Goal: Transaction & Acquisition: Purchase product/service

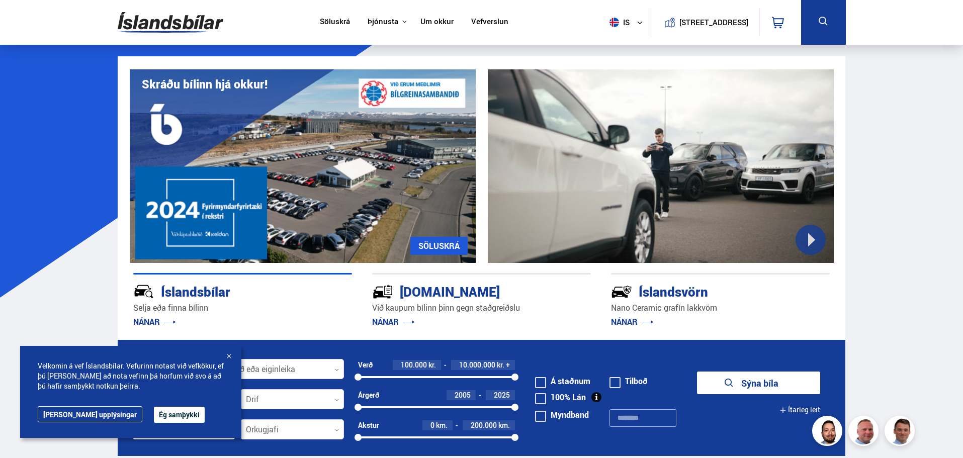
click at [163, 414] on button "Ég samþykki" at bounding box center [179, 415] width 51 height 16
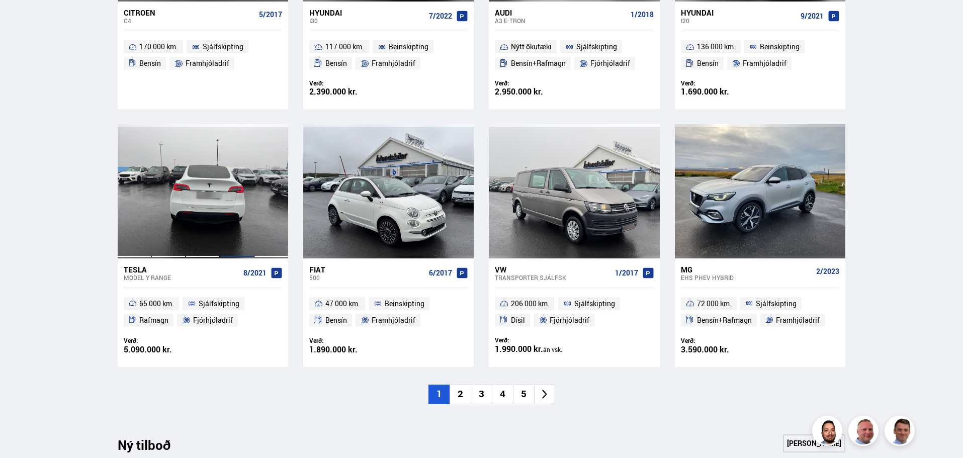
scroll to position [654, 0]
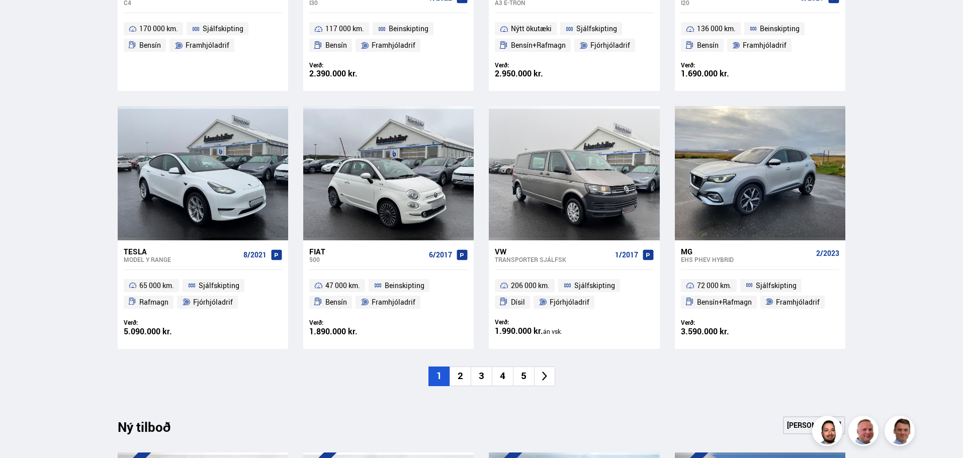
click at [459, 375] on li "2" at bounding box center [460, 377] width 21 height 20
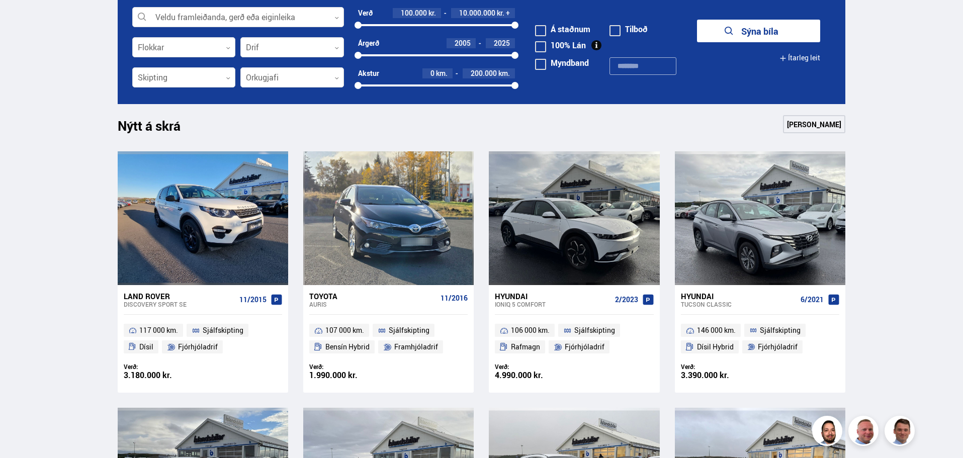
scroll to position [151, 0]
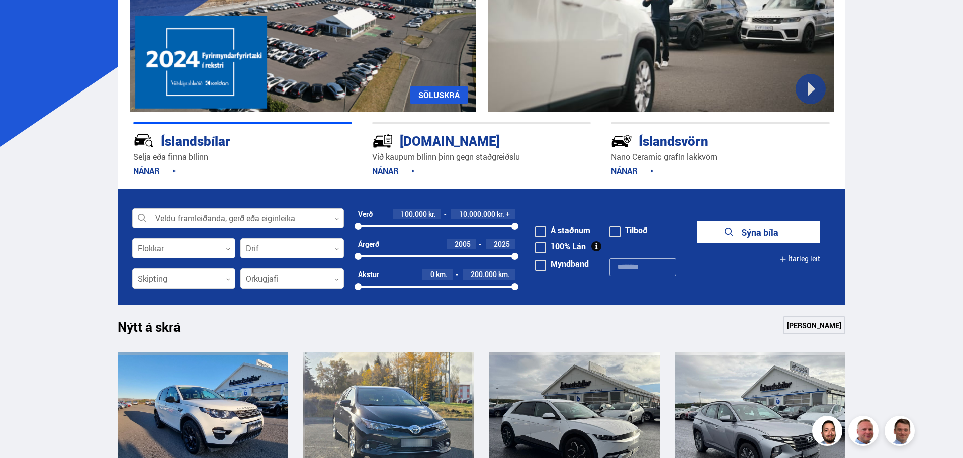
click at [258, 218] on div at bounding box center [238, 219] width 212 height 20
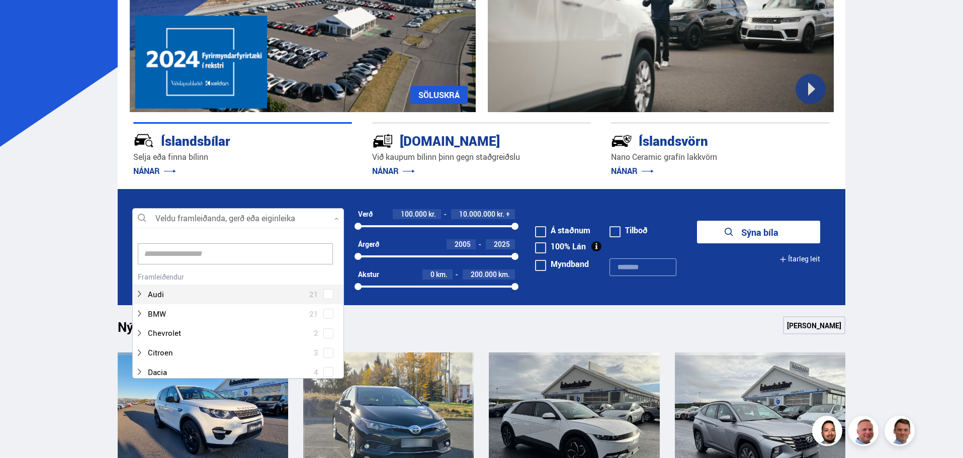
scroll to position [150, 209]
click at [187, 316] on div at bounding box center [228, 314] width 186 height 15
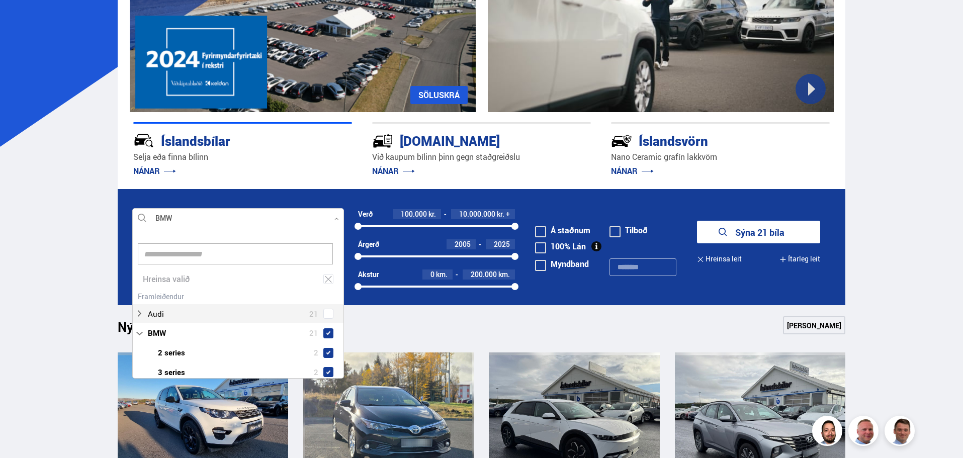
click at [748, 234] on button "Sýna 21 bíla" at bounding box center [758, 232] width 123 height 23
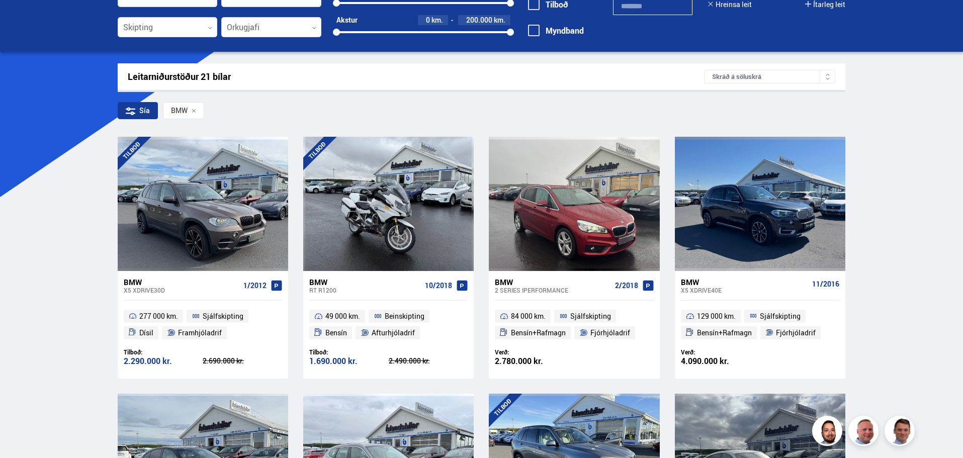
click at [216, 292] on div "X5 XDRIVE30D" at bounding box center [182, 290] width 116 height 7
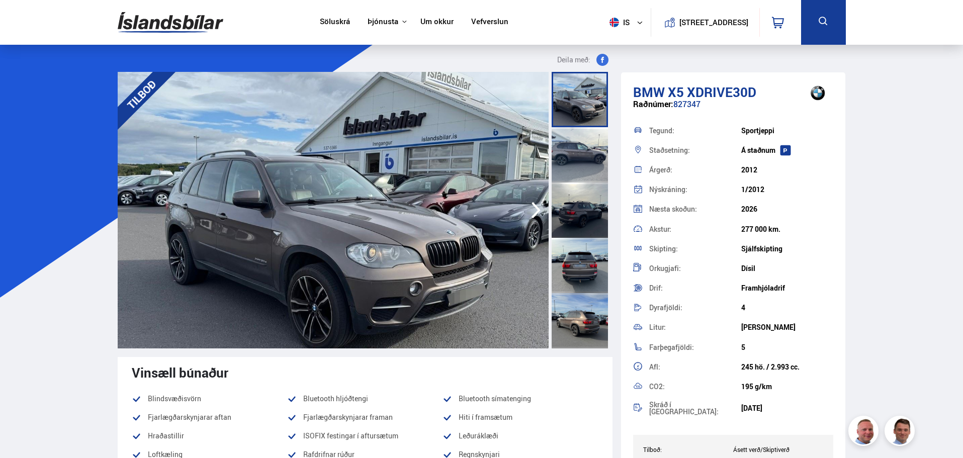
click at [401, 208] on img at bounding box center [333, 210] width 431 height 277
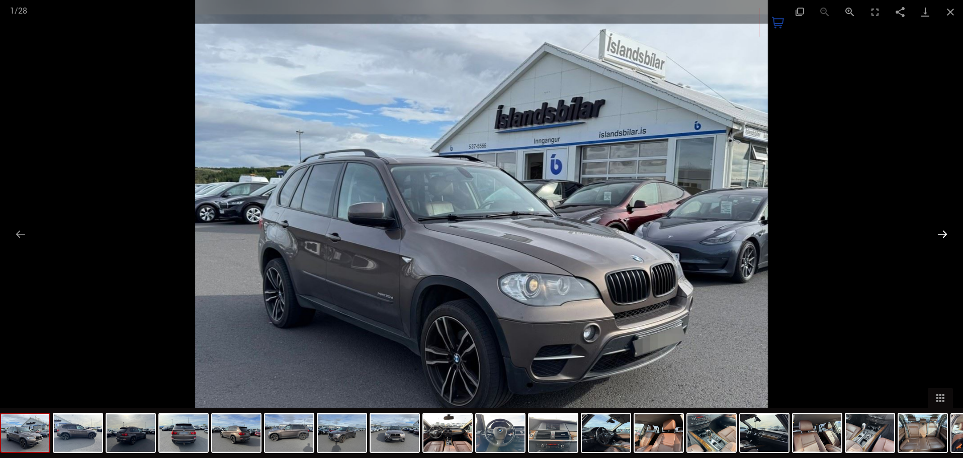
click at [940, 234] on button "Next slide" at bounding box center [942, 234] width 21 height 20
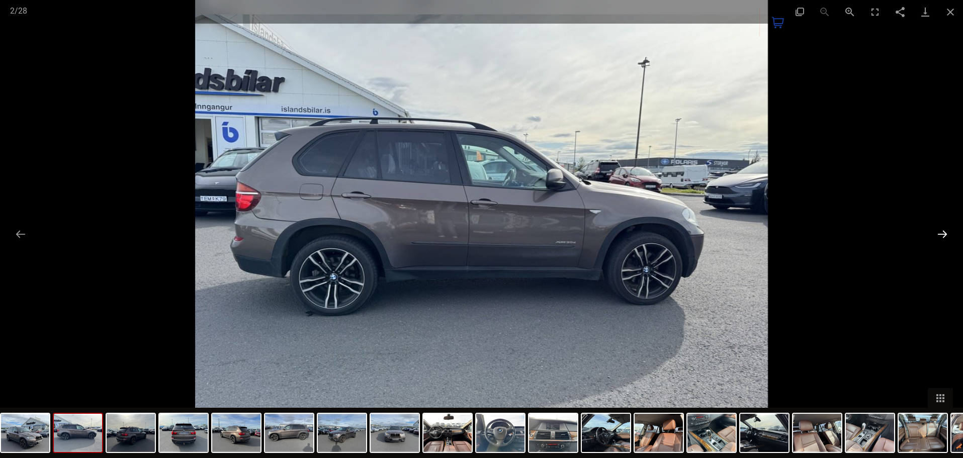
click at [940, 234] on button "Next slide" at bounding box center [942, 234] width 21 height 20
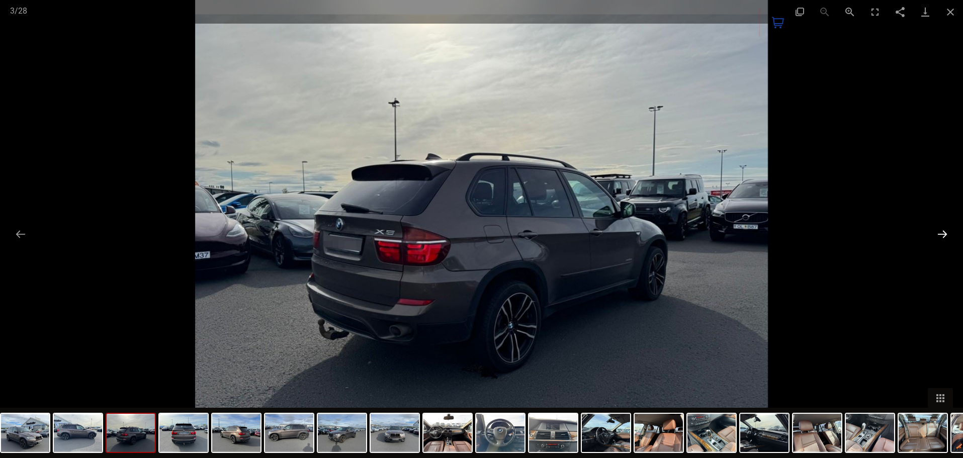
click at [940, 234] on button "Next slide" at bounding box center [942, 234] width 21 height 20
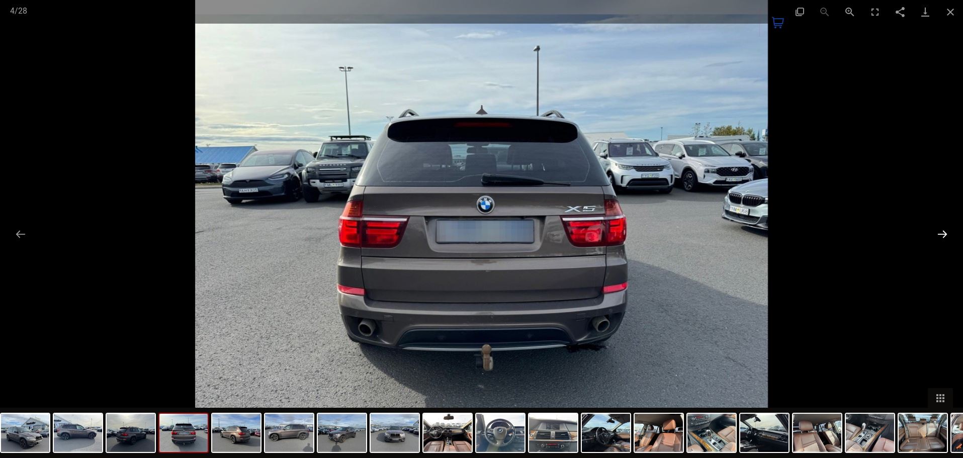
click at [940, 234] on button "Next slide" at bounding box center [942, 234] width 21 height 20
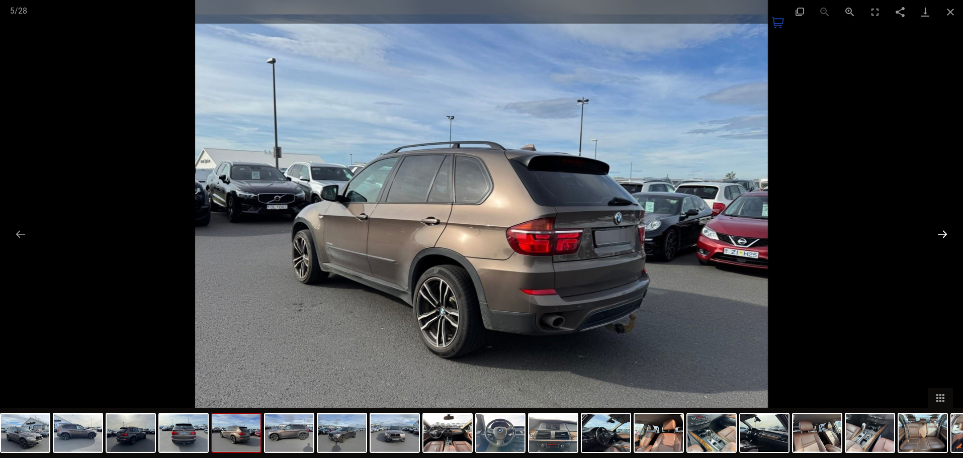
click at [940, 234] on button "Next slide" at bounding box center [942, 234] width 21 height 20
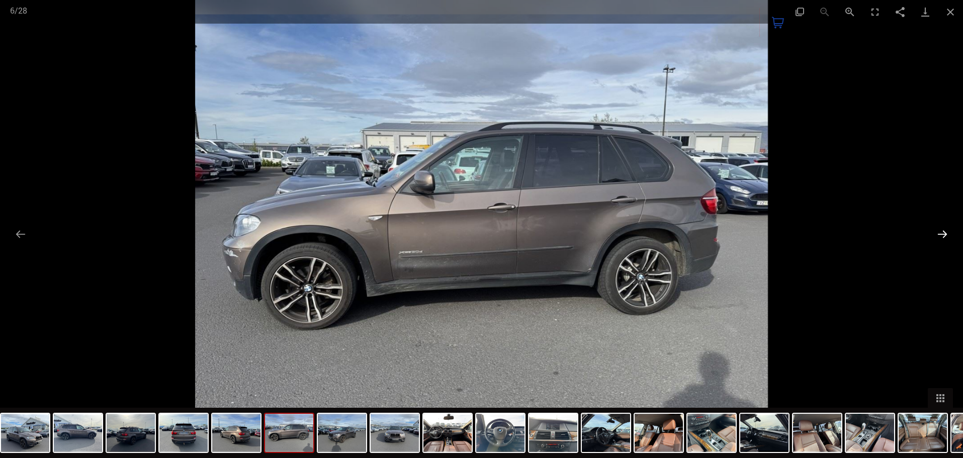
click at [938, 234] on button "Next slide" at bounding box center [942, 234] width 21 height 20
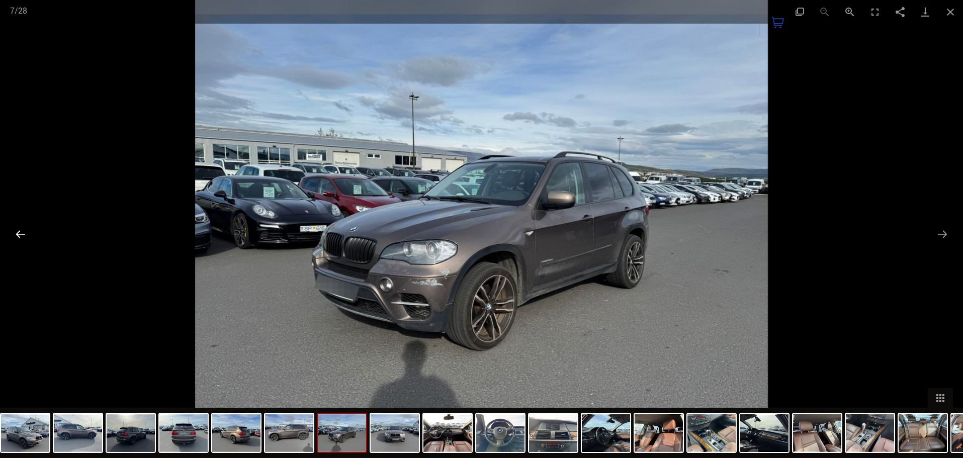
click at [18, 230] on button "Previous slide" at bounding box center [20, 234] width 21 height 20
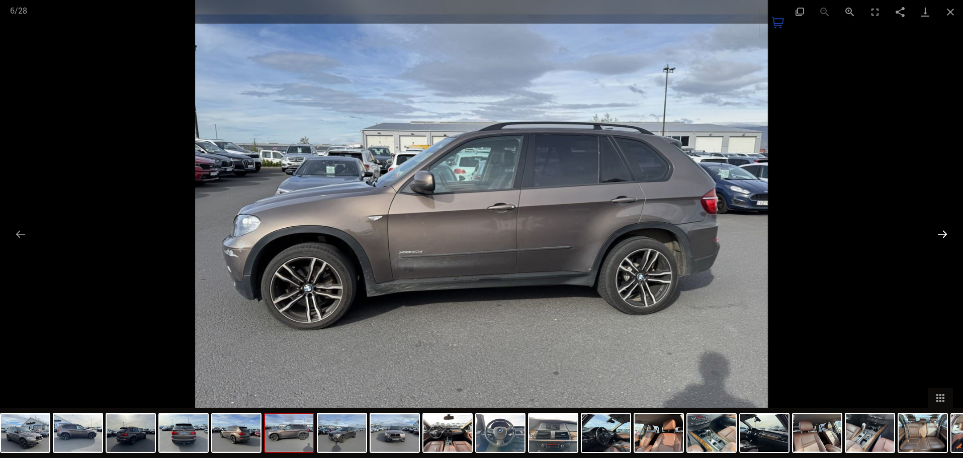
click at [945, 234] on button "Next slide" at bounding box center [942, 234] width 21 height 20
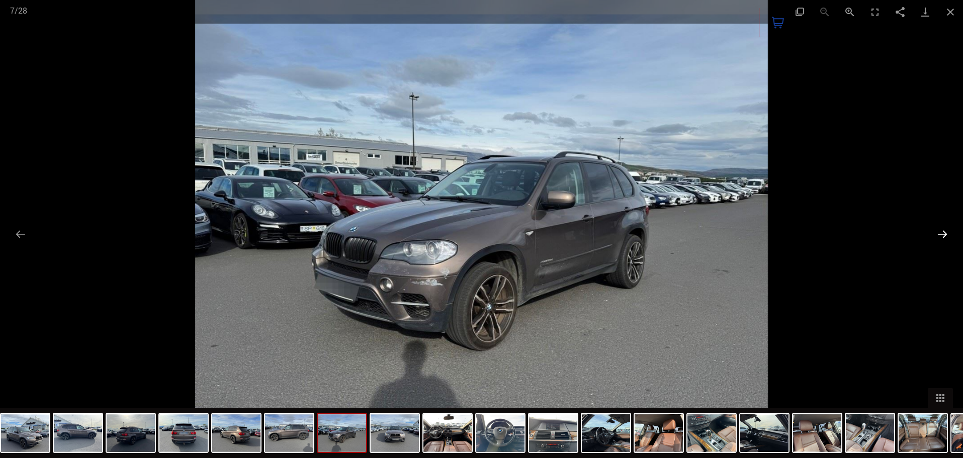
click at [945, 234] on button "Next slide" at bounding box center [942, 234] width 21 height 20
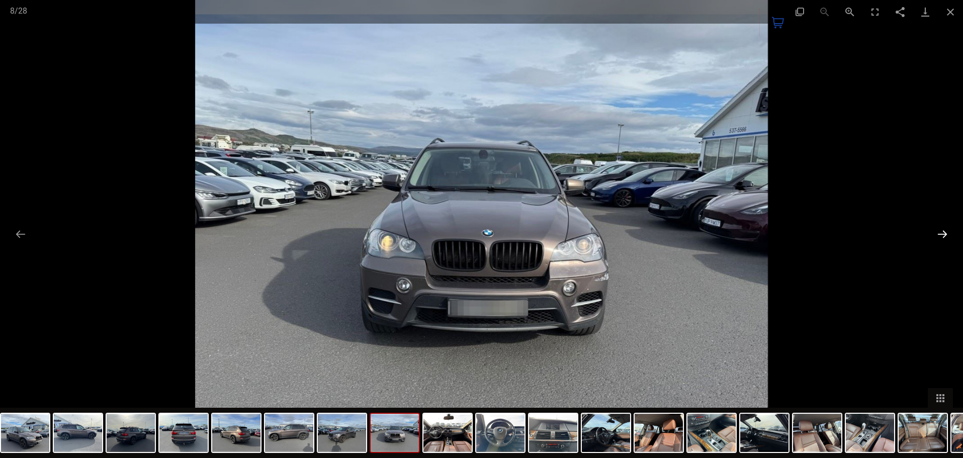
click at [945, 234] on button "Next slide" at bounding box center [942, 234] width 21 height 20
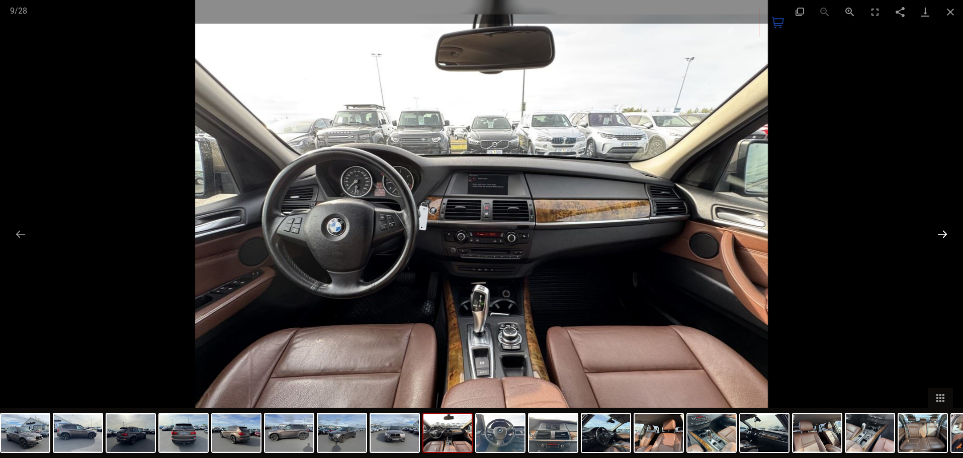
click at [939, 233] on button "Next slide" at bounding box center [942, 234] width 21 height 20
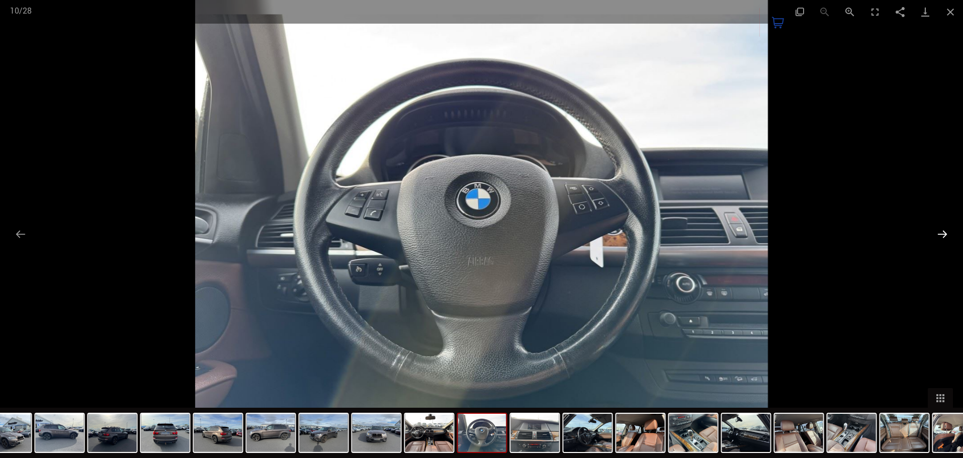
click at [935, 228] on button "Next slide" at bounding box center [942, 234] width 21 height 20
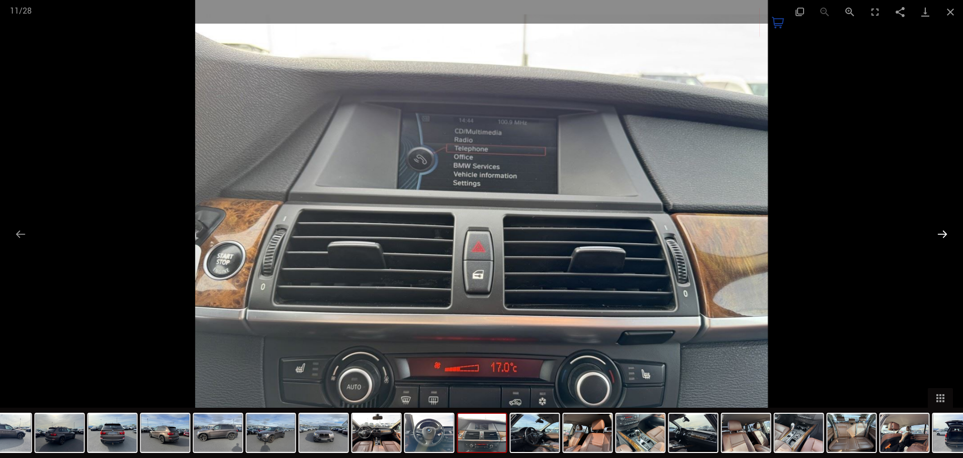
click at [935, 234] on button "Next slide" at bounding box center [942, 234] width 21 height 20
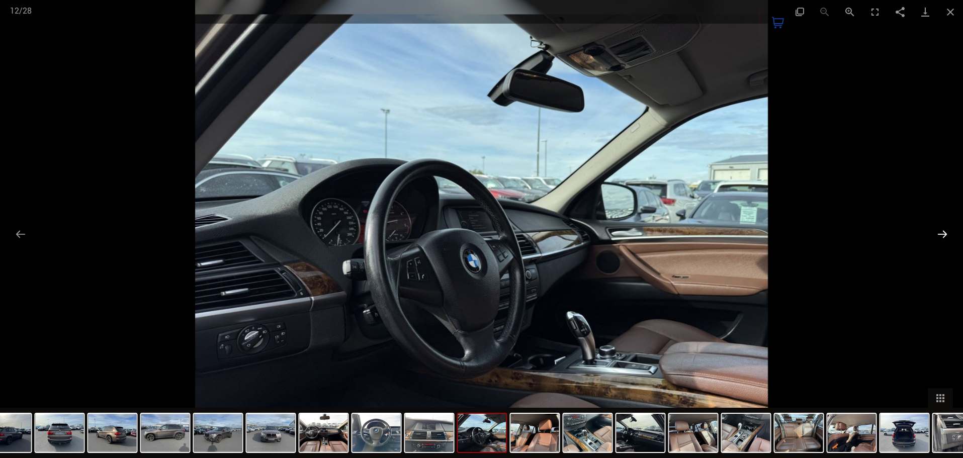
click at [935, 234] on button "Next slide" at bounding box center [942, 234] width 21 height 20
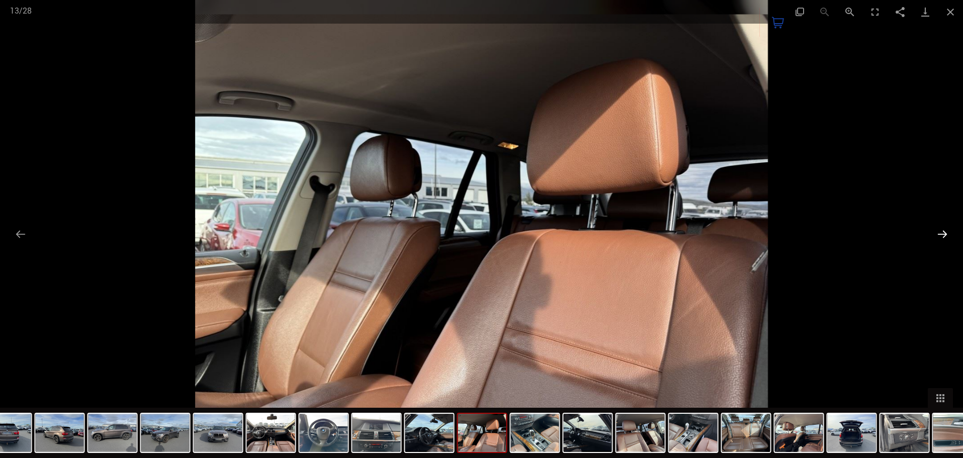
click at [935, 234] on button "Next slide" at bounding box center [942, 234] width 21 height 20
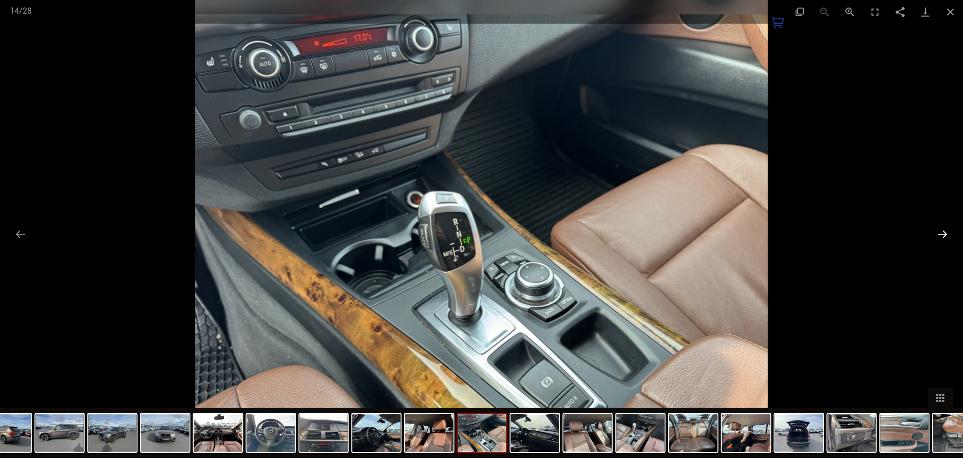
click at [934, 234] on button "Next slide" at bounding box center [942, 234] width 21 height 20
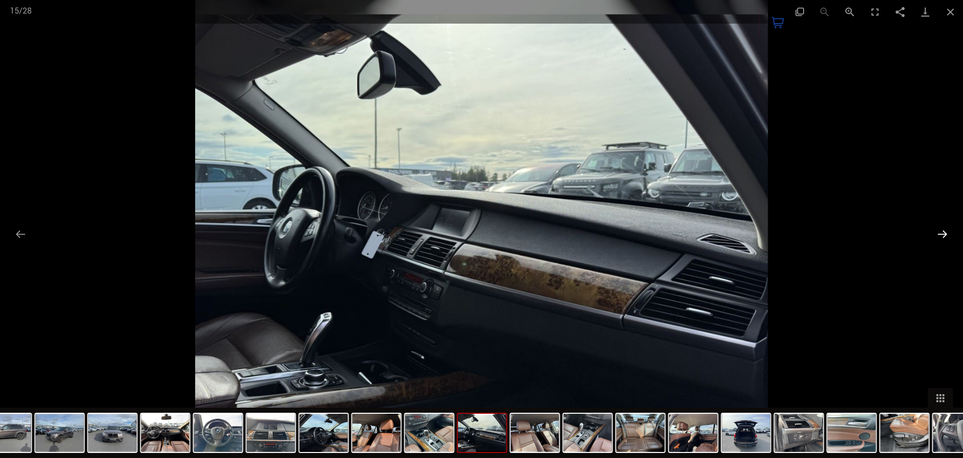
click at [934, 234] on button "Next slide" at bounding box center [942, 234] width 21 height 20
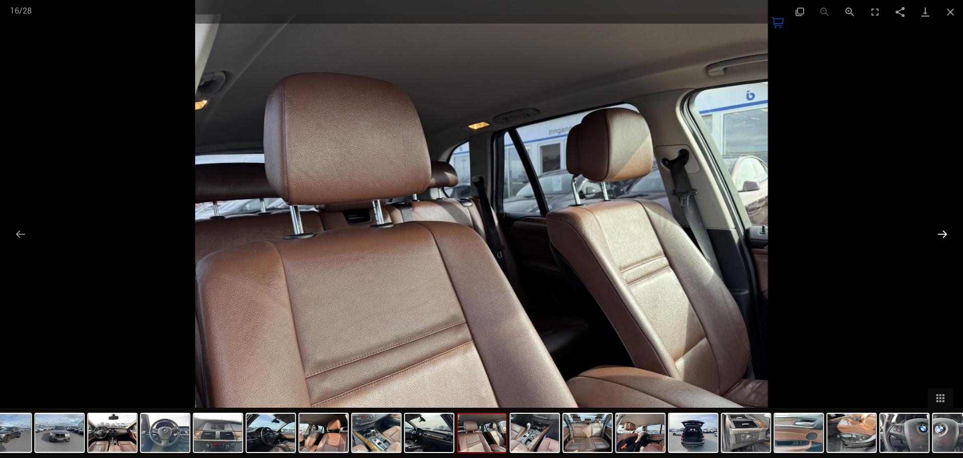
click at [934, 234] on button "Next slide" at bounding box center [942, 234] width 21 height 20
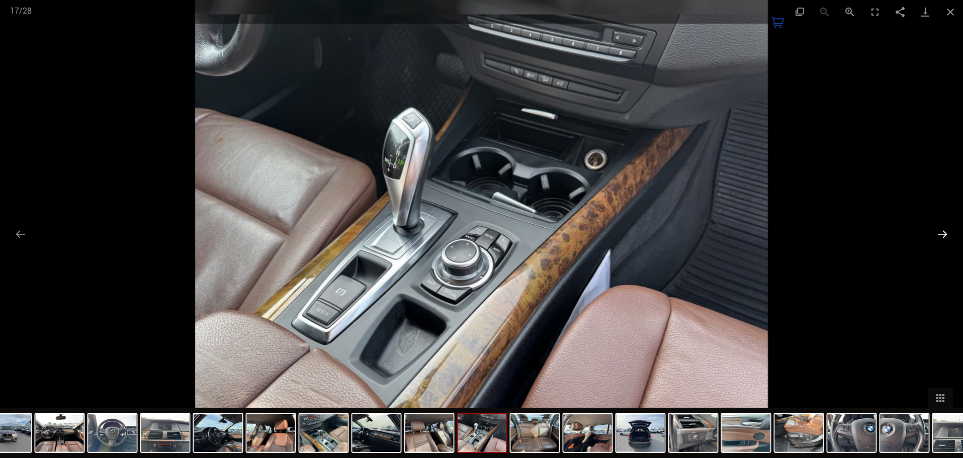
click at [934, 234] on button "Next slide" at bounding box center [942, 234] width 21 height 20
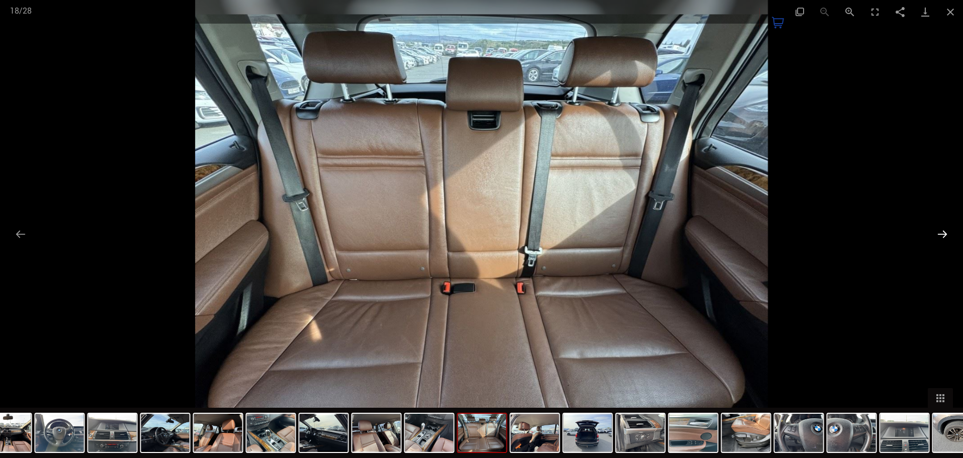
click at [934, 234] on button "Next slide" at bounding box center [942, 234] width 21 height 20
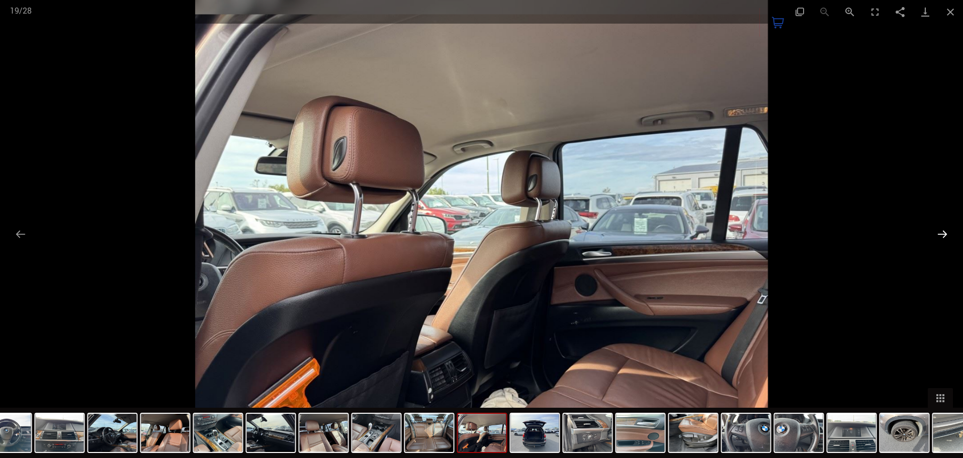
click at [934, 234] on button "Next slide" at bounding box center [942, 234] width 21 height 20
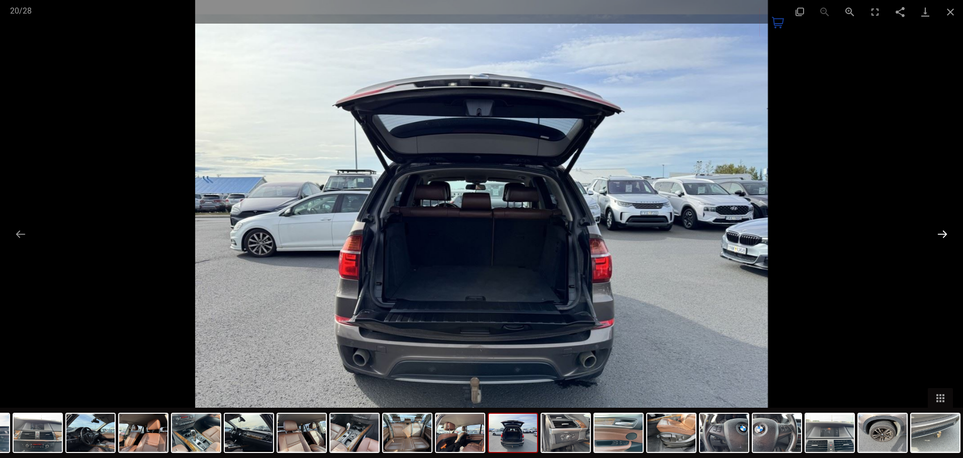
click at [934, 234] on button "Next slide" at bounding box center [942, 234] width 21 height 20
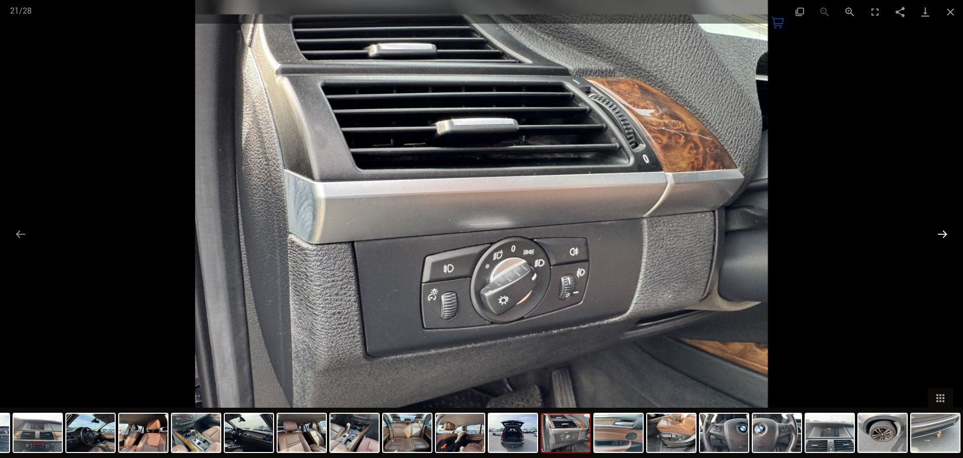
click at [934, 234] on button "Next slide" at bounding box center [942, 234] width 21 height 20
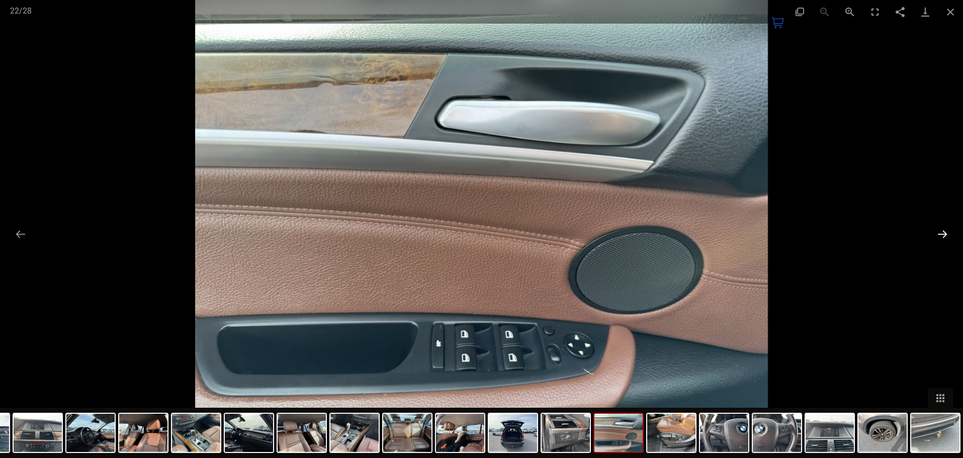
click at [934, 234] on button "Next slide" at bounding box center [942, 234] width 21 height 20
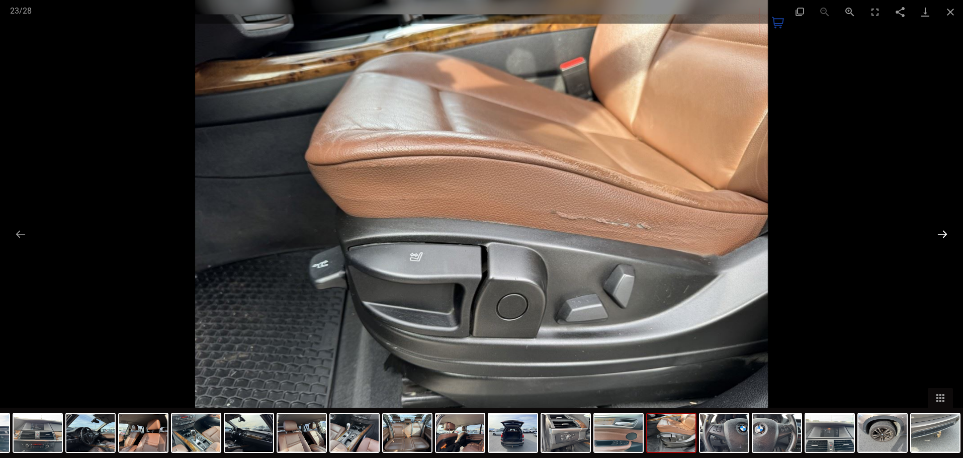
click at [946, 231] on button "Next slide" at bounding box center [942, 234] width 21 height 20
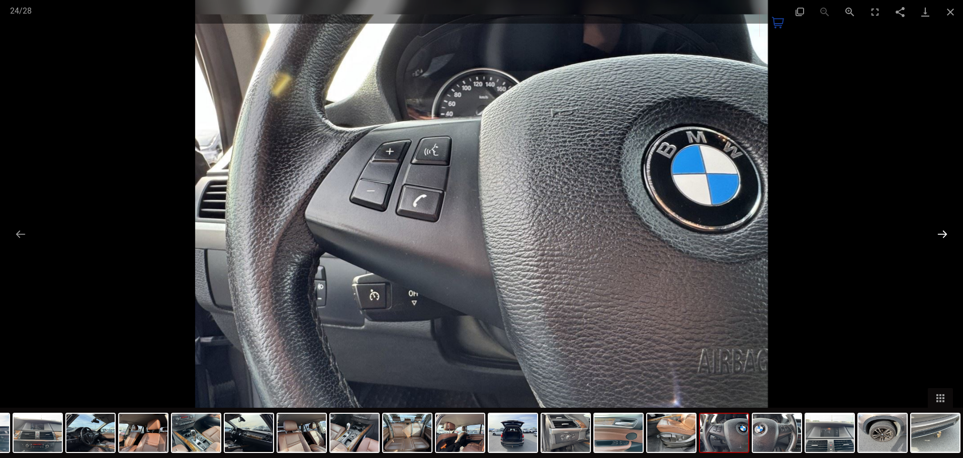
click at [946, 231] on button "Next slide" at bounding box center [942, 234] width 21 height 20
drag, startPoint x: 946, startPoint y: 231, endPoint x: 938, endPoint y: 238, distance: 10.0
click at [945, 237] on button "Next slide" at bounding box center [942, 234] width 21 height 20
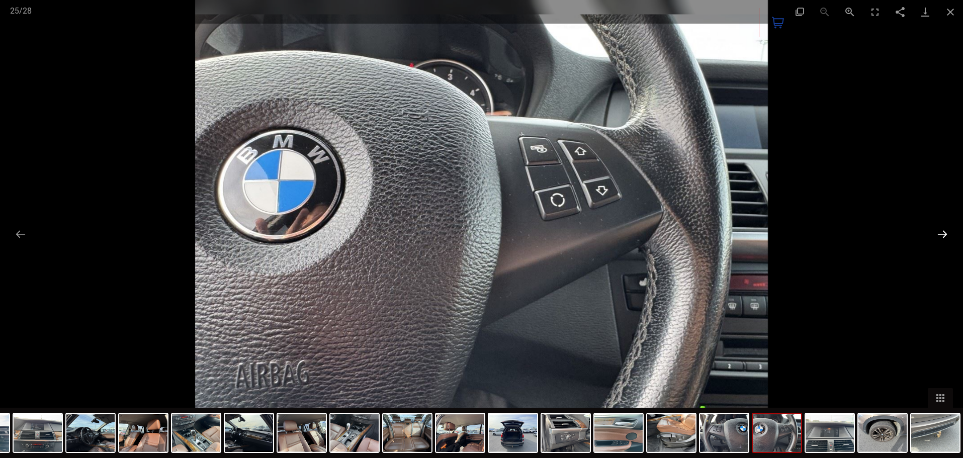
click at [940, 234] on button "Next slide" at bounding box center [942, 234] width 21 height 20
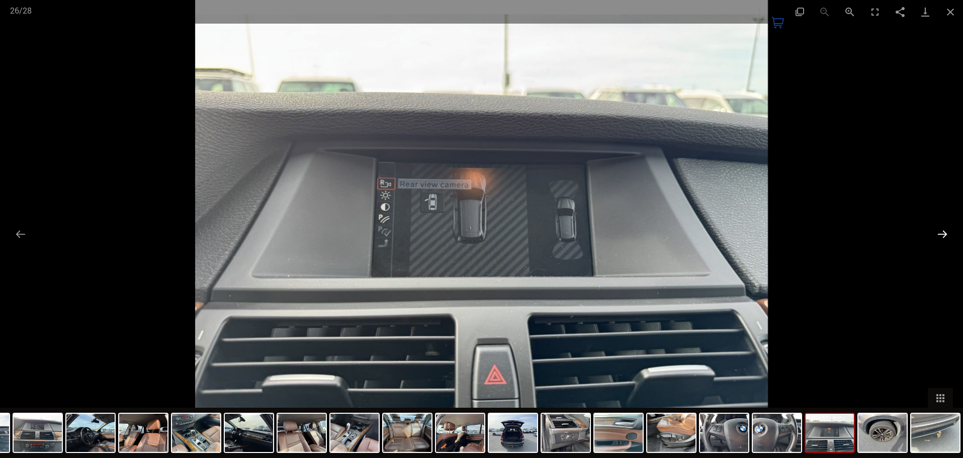
click at [940, 234] on button "Next slide" at bounding box center [942, 234] width 21 height 20
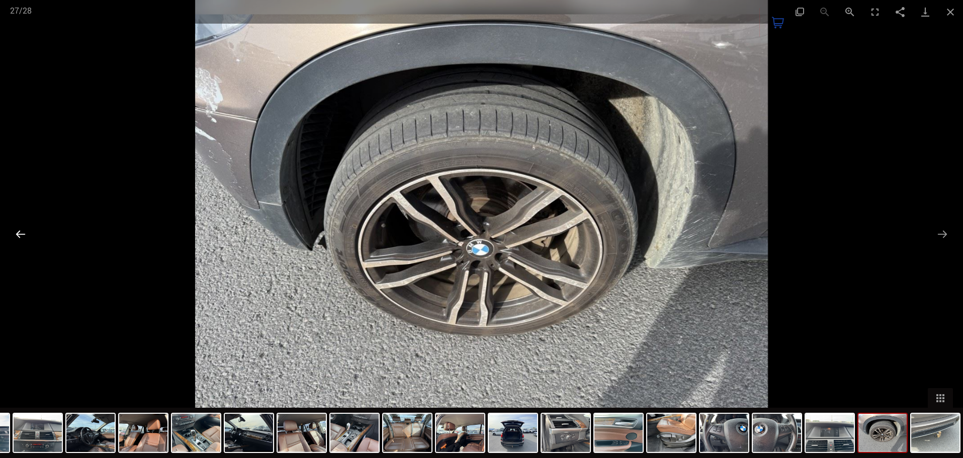
click at [13, 235] on button "Previous slide" at bounding box center [20, 234] width 21 height 20
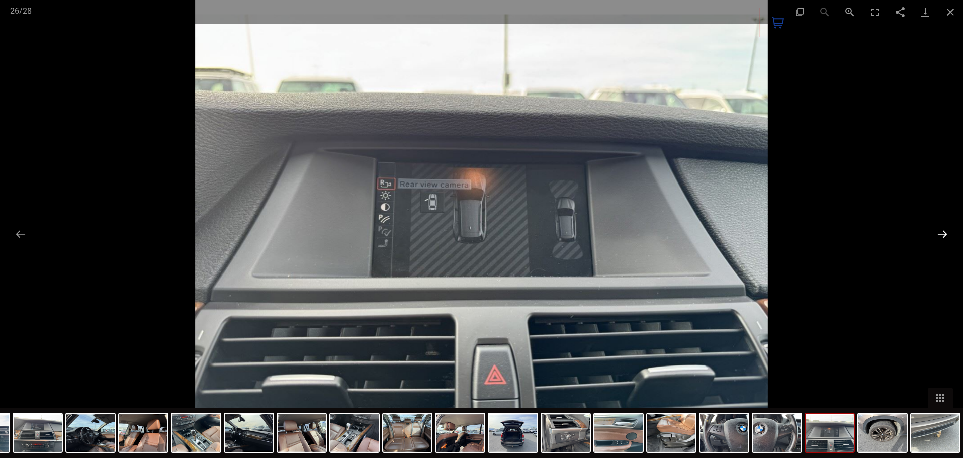
click at [938, 233] on button "Next slide" at bounding box center [942, 234] width 21 height 20
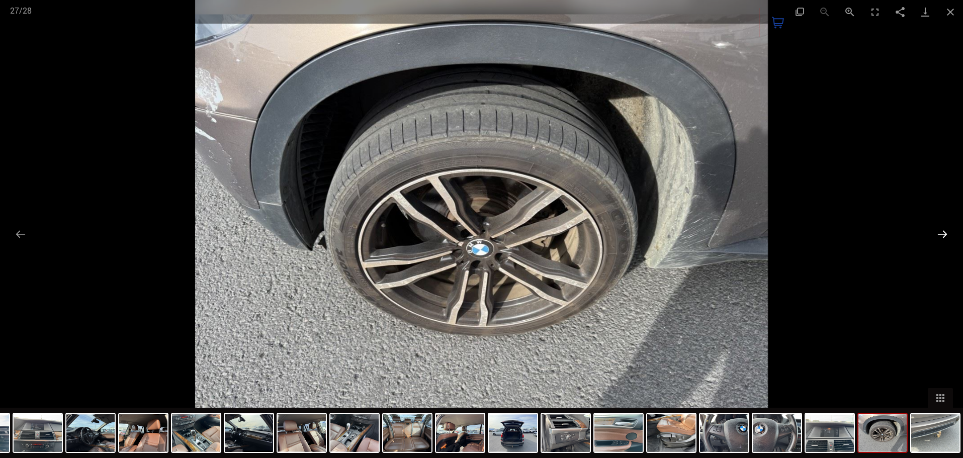
click at [942, 233] on button "Next slide" at bounding box center [942, 234] width 21 height 20
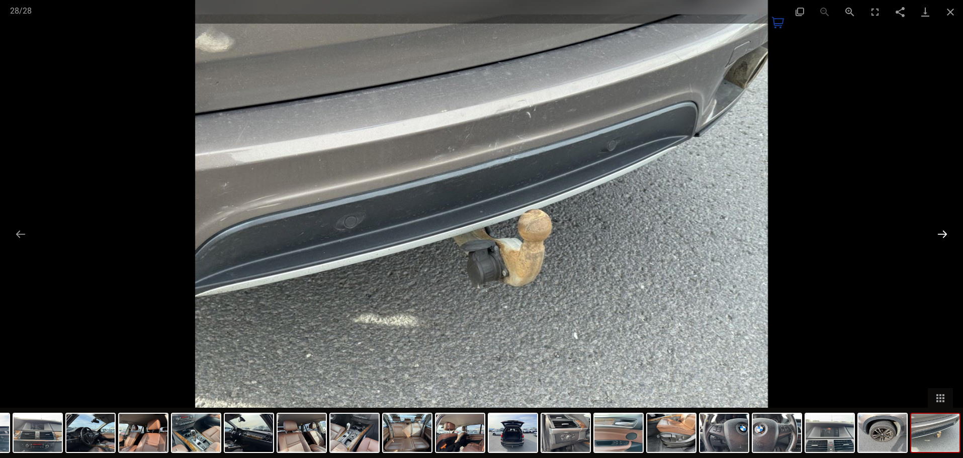
click at [942, 233] on button "Next slide" at bounding box center [942, 234] width 21 height 20
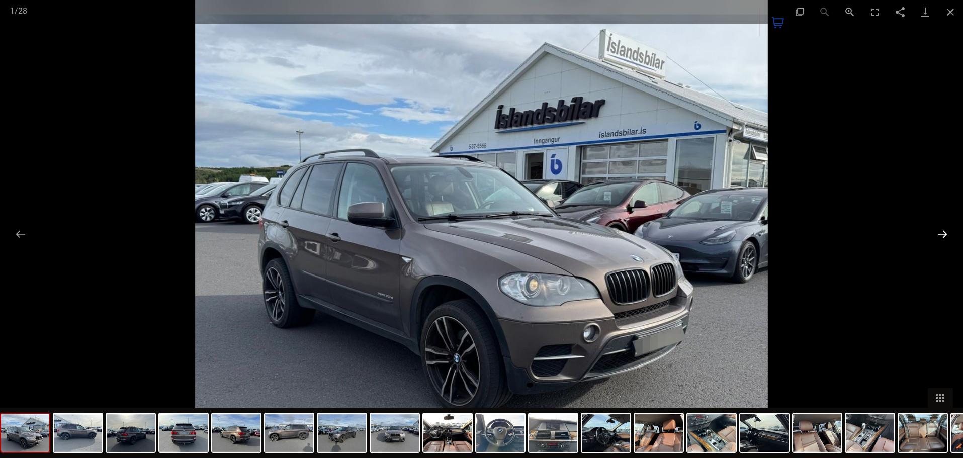
click at [937, 233] on button "Next slide" at bounding box center [942, 234] width 21 height 20
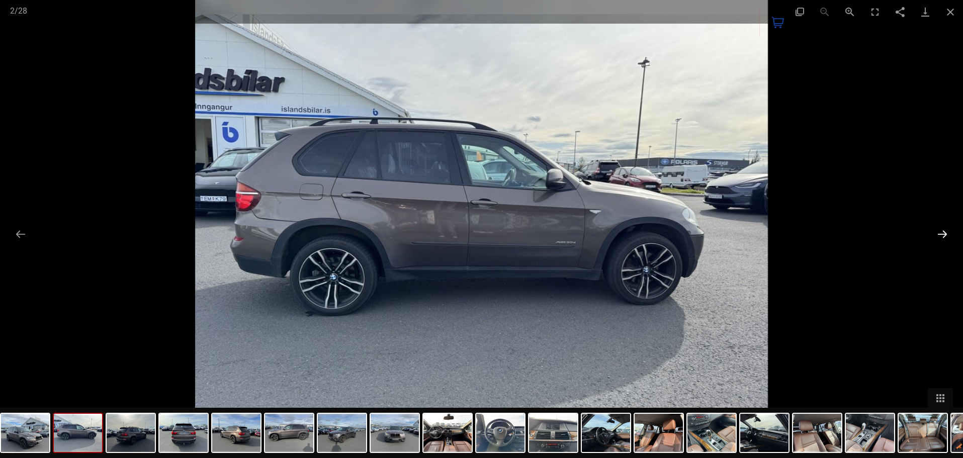
click at [938, 228] on button "Next slide" at bounding box center [942, 234] width 21 height 20
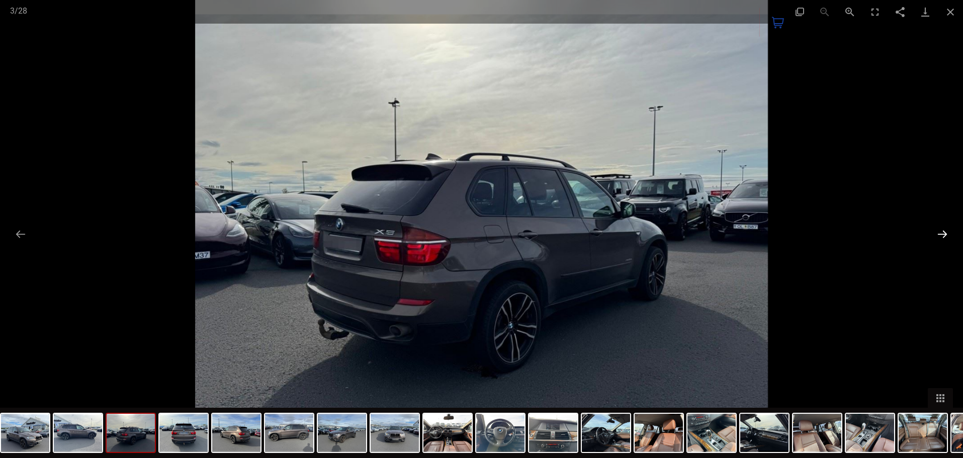
click at [943, 229] on button "Next slide" at bounding box center [942, 234] width 21 height 20
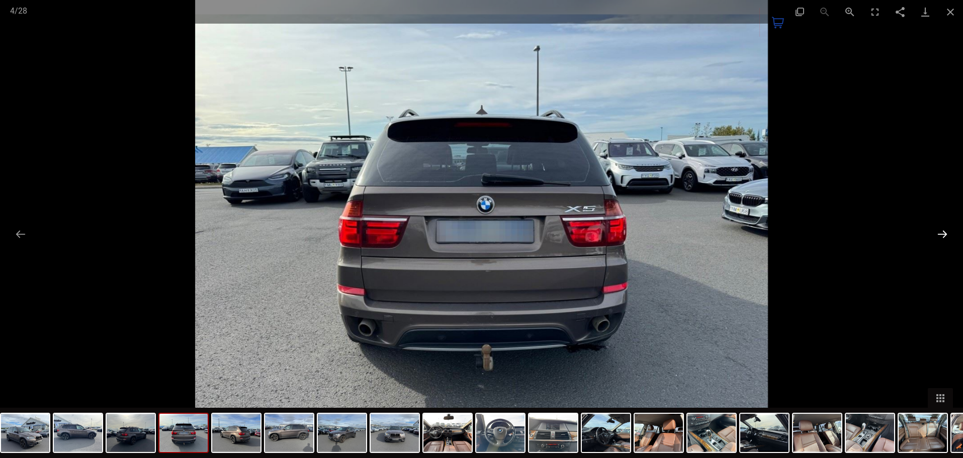
click at [943, 229] on button "Next slide" at bounding box center [942, 234] width 21 height 20
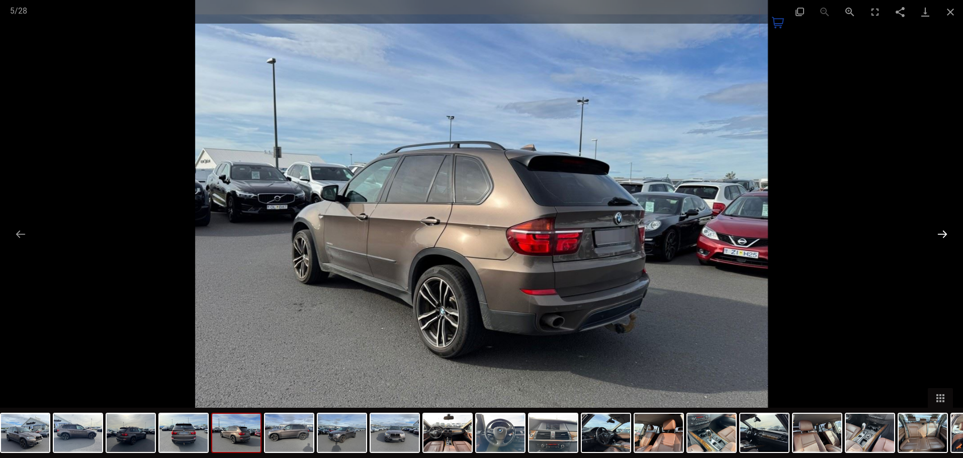
click at [943, 229] on button "Next slide" at bounding box center [942, 234] width 21 height 20
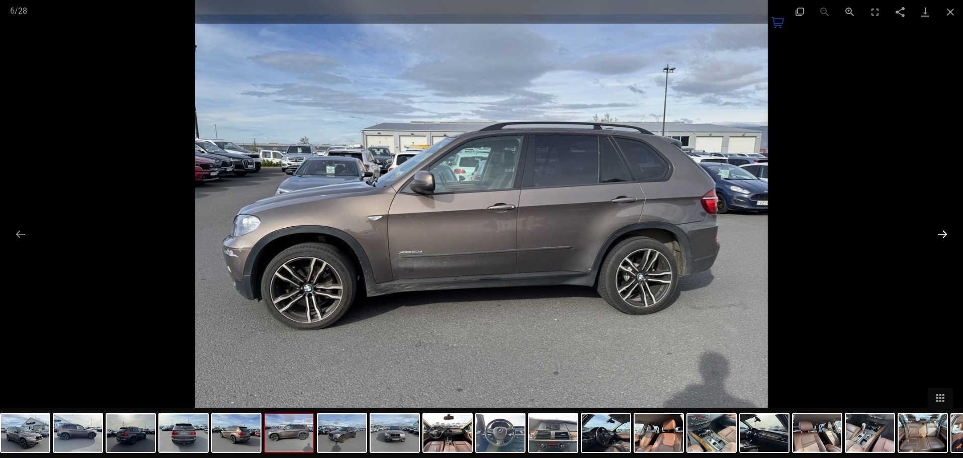
click at [943, 229] on button "Next slide" at bounding box center [942, 234] width 21 height 20
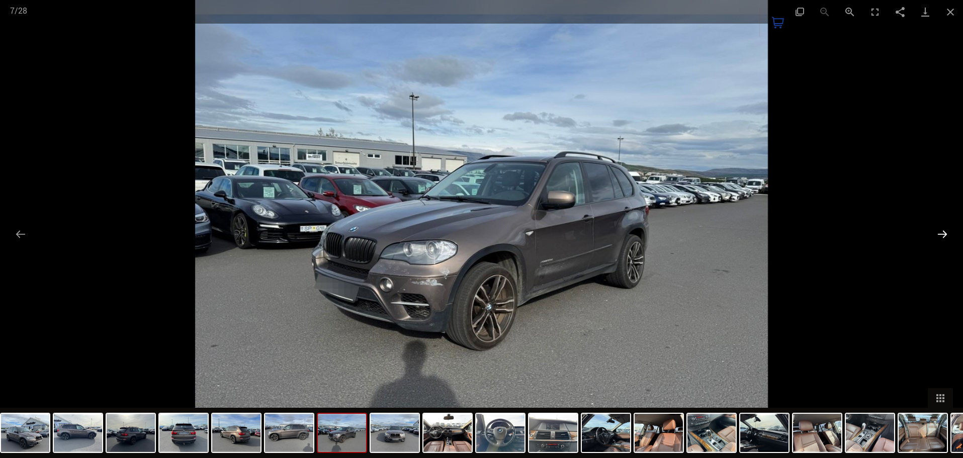
click at [943, 229] on button "Next slide" at bounding box center [942, 234] width 21 height 20
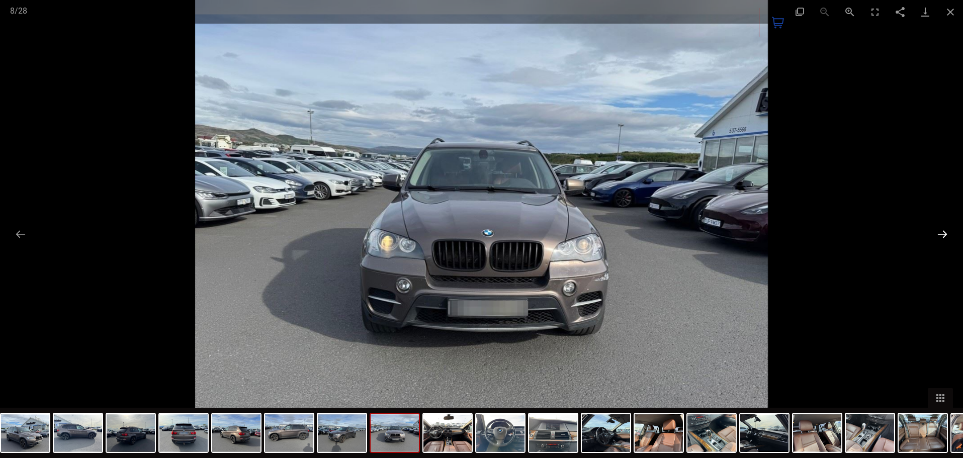
click at [943, 229] on button "Next slide" at bounding box center [942, 234] width 21 height 20
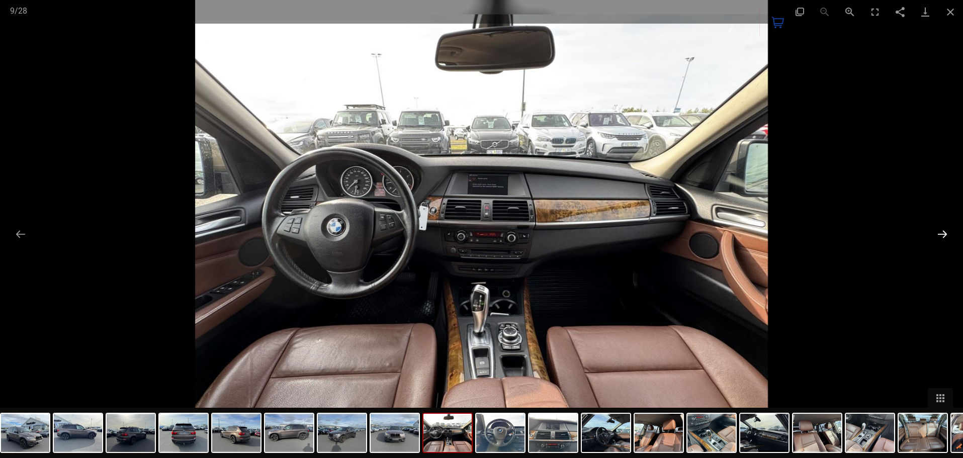
click at [943, 229] on button "Next slide" at bounding box center [942, 234] width 21 height 20
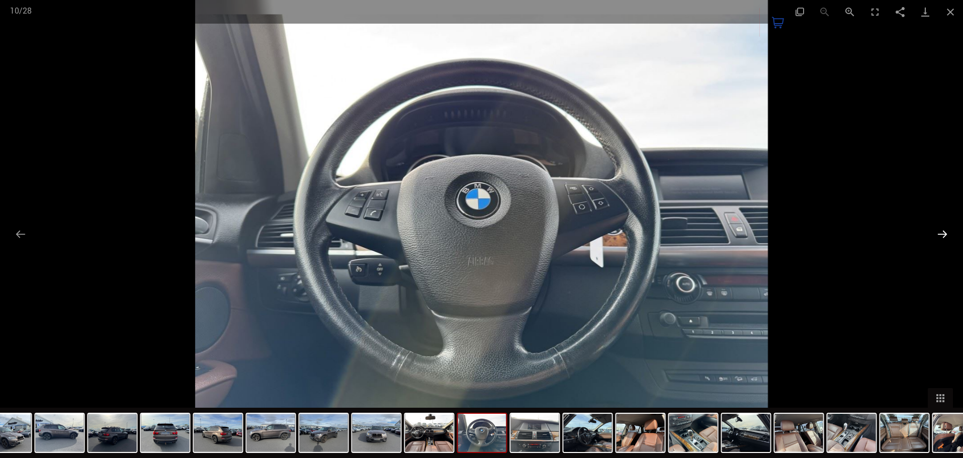
click at [943, 229] on button "Next slide" at bounding box center [942, 234] width 21 height 20
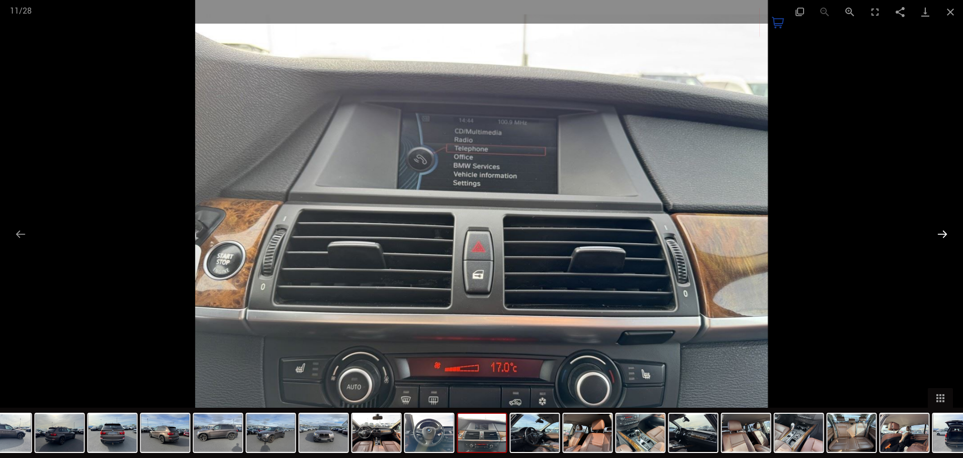
click at [943, 229] on button "Next slide" at bounding box center [942, 234] width 21 height 20
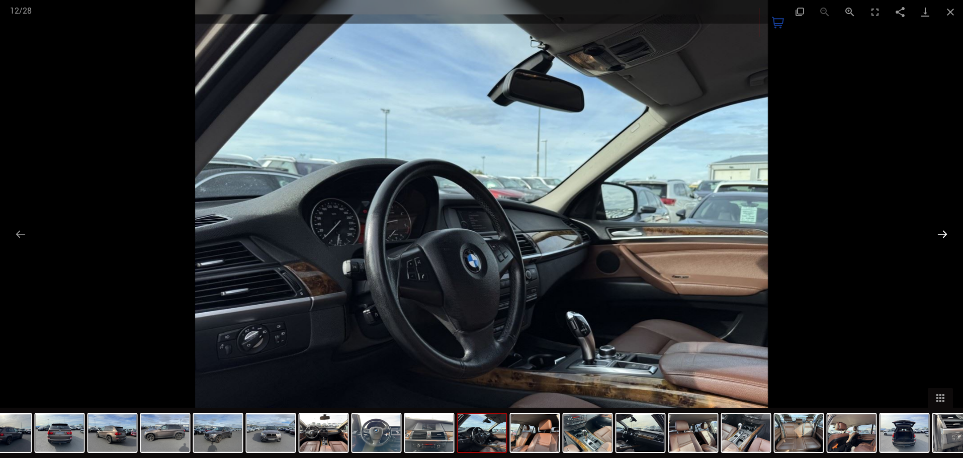
click at [943, 229] on button "Next slide" at bounding box center [942, 234] width 21 height 20
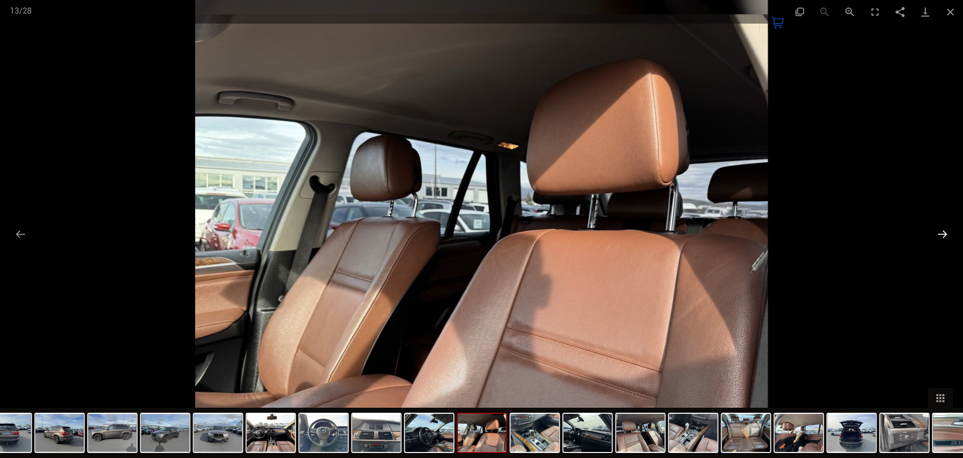
click at [943, 229] on button "Next slide" at bounding box center [942, 234] width 21 height 20
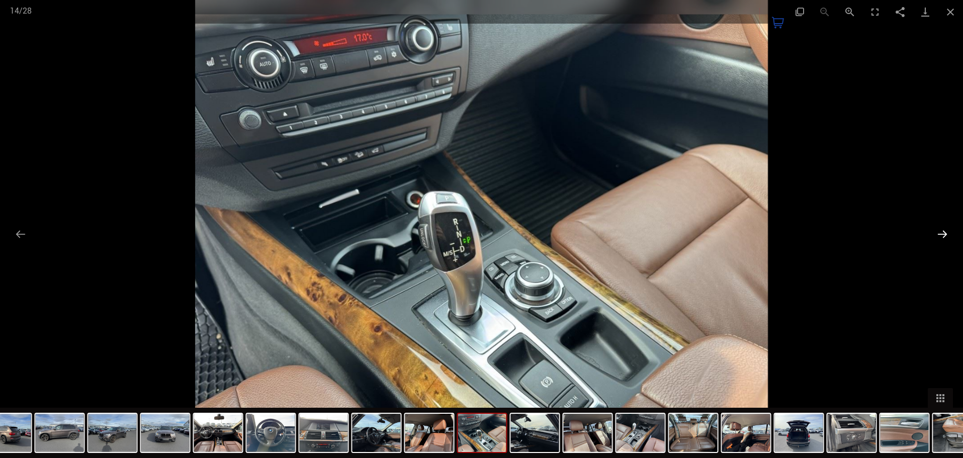
click at [943, 229] on button "Next slide" at bounding box center [942, 234] width 21 height 20
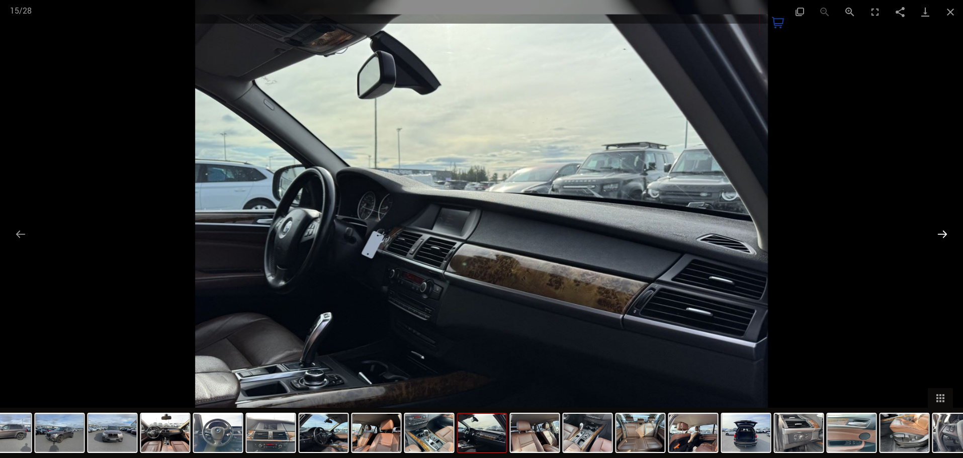
click at [943, 229] on button "Next slide" at bounding box center [942, 234] width 21 height 20
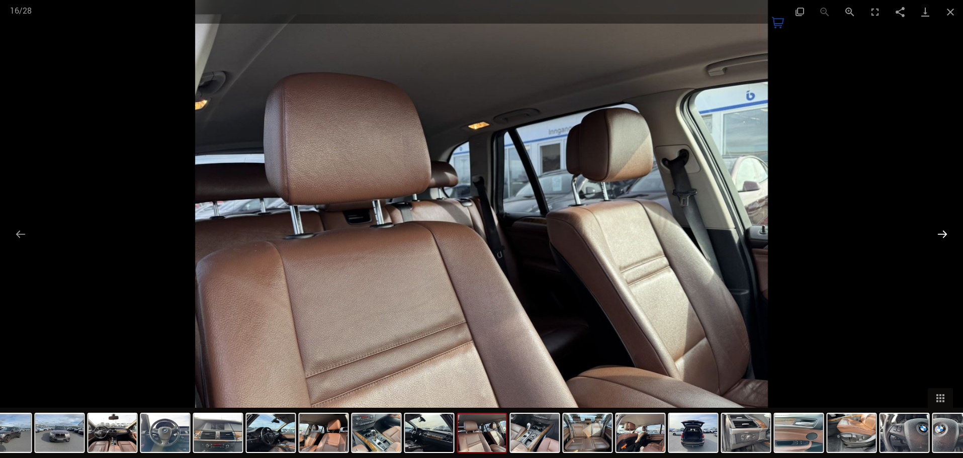
click at [943, 229] on button "Next slide" at bounding box center [942, 234] width 21 height 20
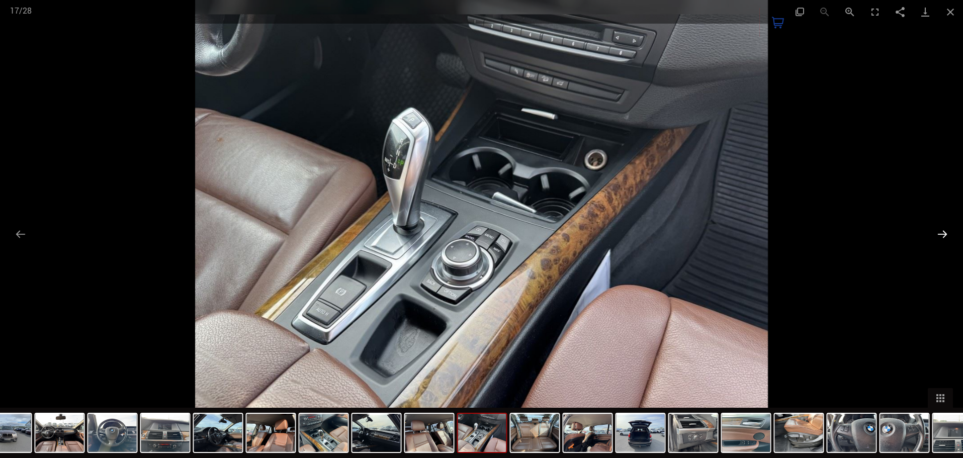
click at [943, 229] on button "Next slide" at bounding box center [942, 234] width 21 height 20
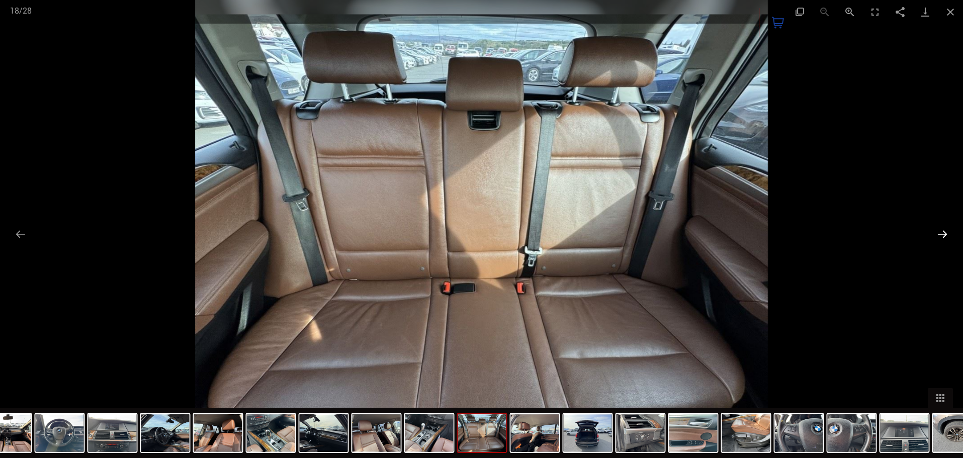
click at [943, 229] on button "Next slide" at bounding box center [942, 234] width 21 height 20
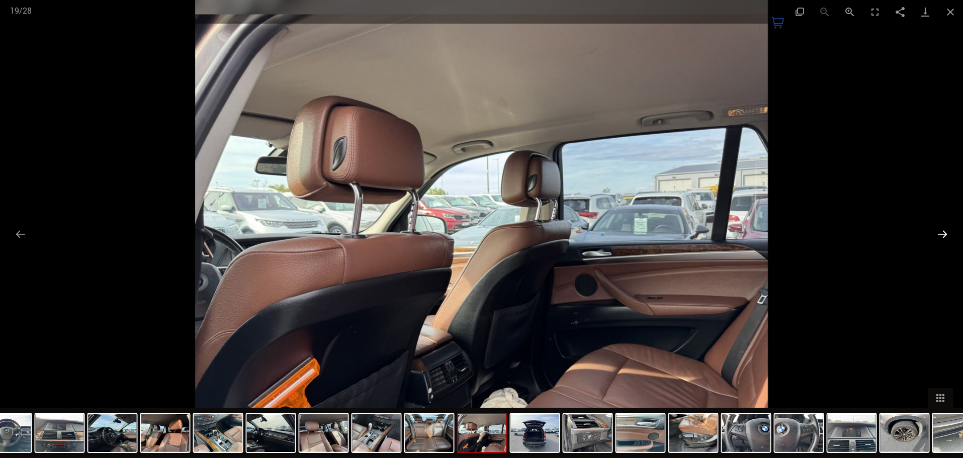
click at [943, 229] on button "Next slide" at bounding box center [942, 234] width 21 height 20
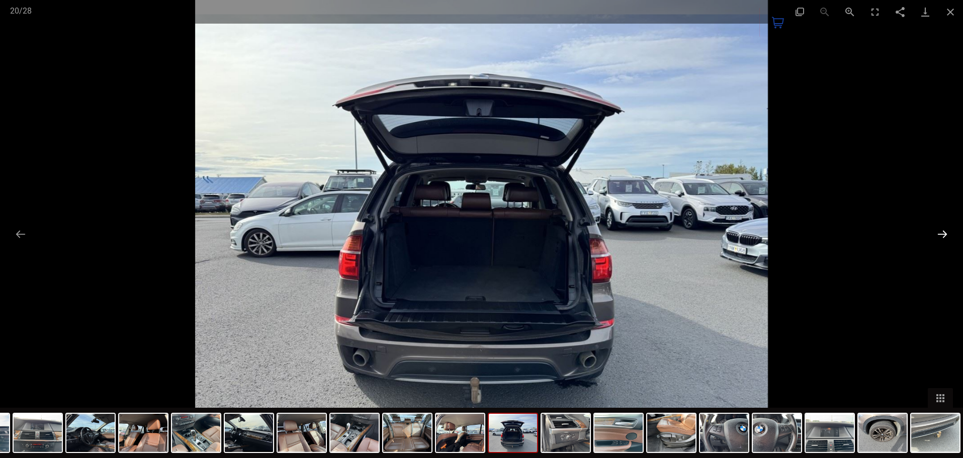
click at [943, 229] on button "Next slide" at bounding box center [942, 234] width 21 height 20
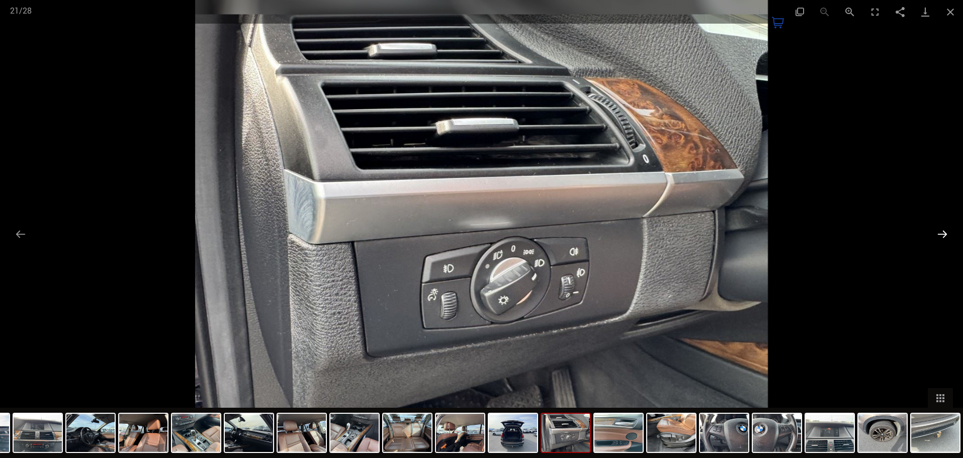
click at [943, 229] on button "Next slide" at bounding box center [942, 234] width 21 height 20
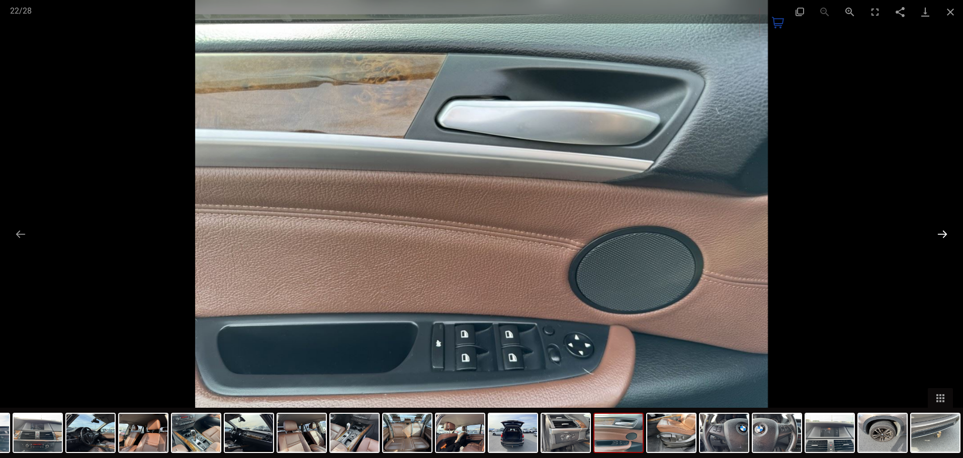
click at [943, 229] on button "Next slide" at bounding box center [942, 234] width 21 height 20
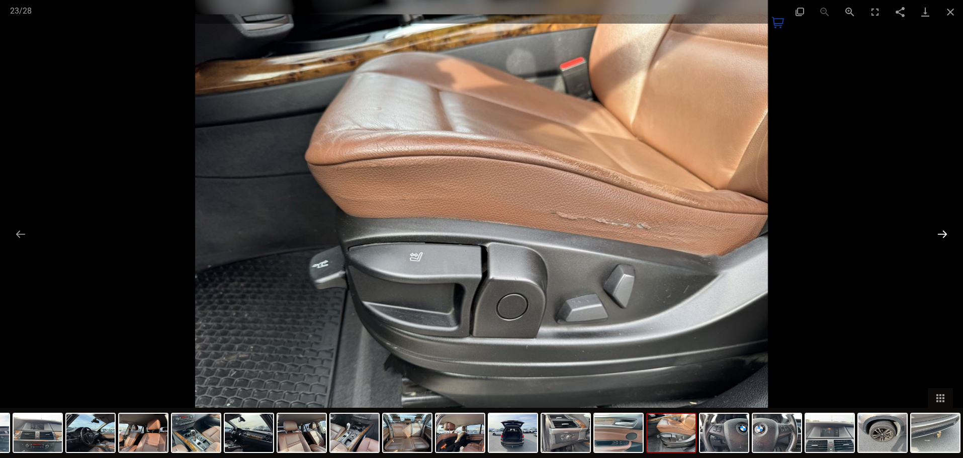
click at [943, 229] on button "Next slide" at bounding box center [942, 234] width 21 height 20
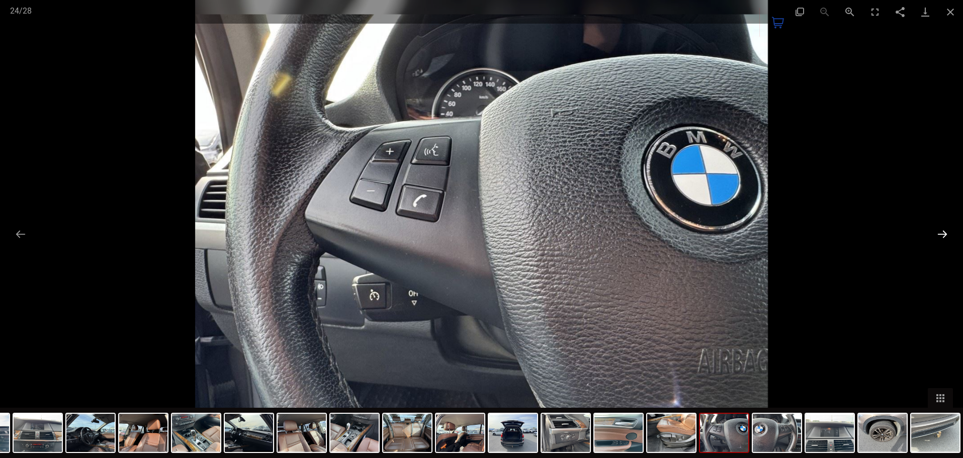
click at [943, 229] on button "Next slide" at bounding box center [942, 234] width 21 height 20
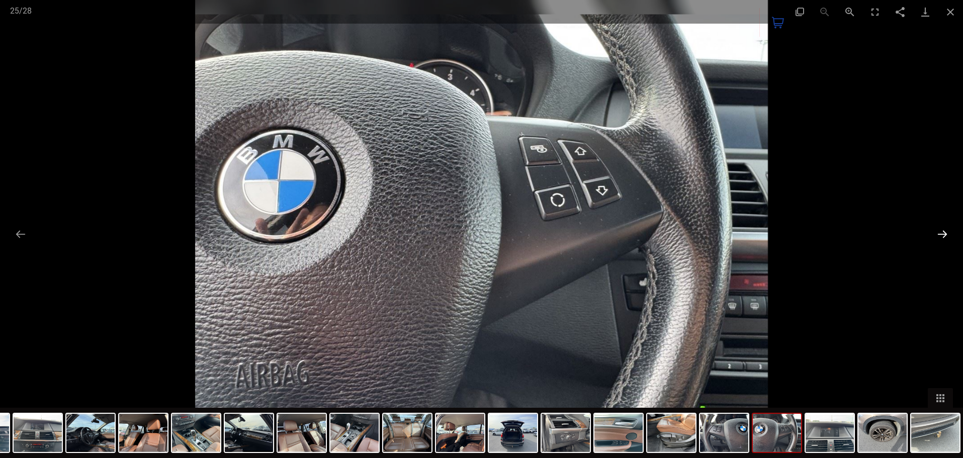
click at [943, 229] on button "Next slide" at bounding box center [942, 234] width 21 height 20
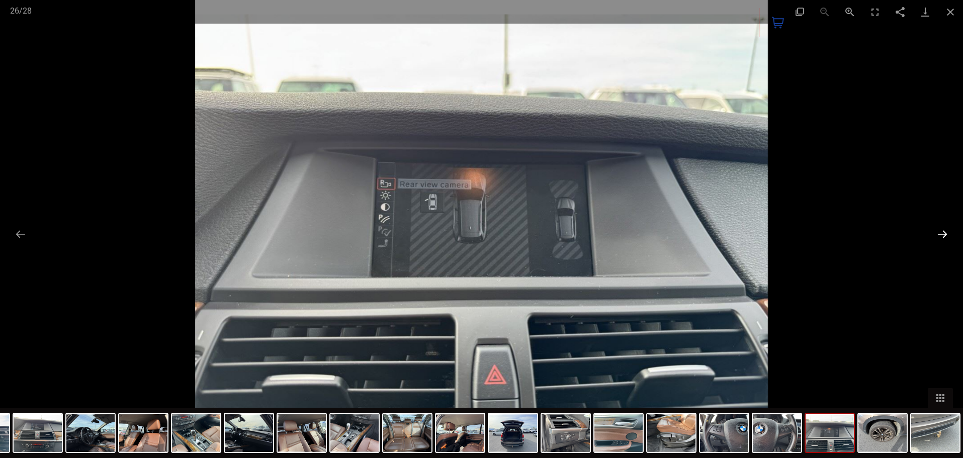
click at [945, 238] on button "Next slide" at bounding box center [942, 234] width 21 height 20
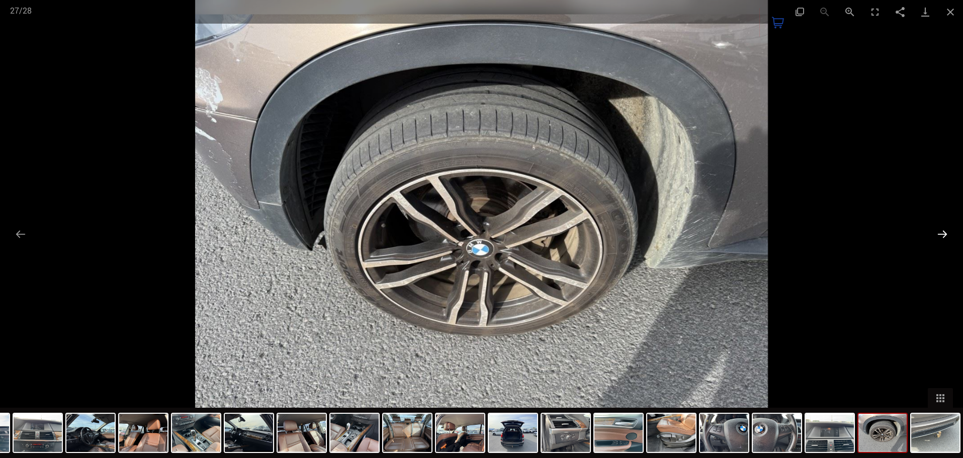
click at [945, 238] on button "Next slide" at bounding box center [942, 234] width 21 height 20
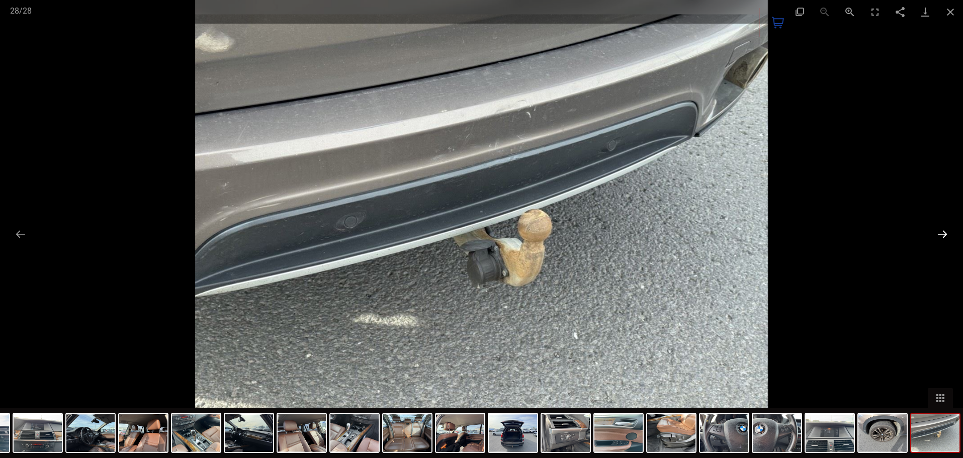
click at [945, 238] on button "Next slide" at bounding box center [942, 234] width 21 height 20
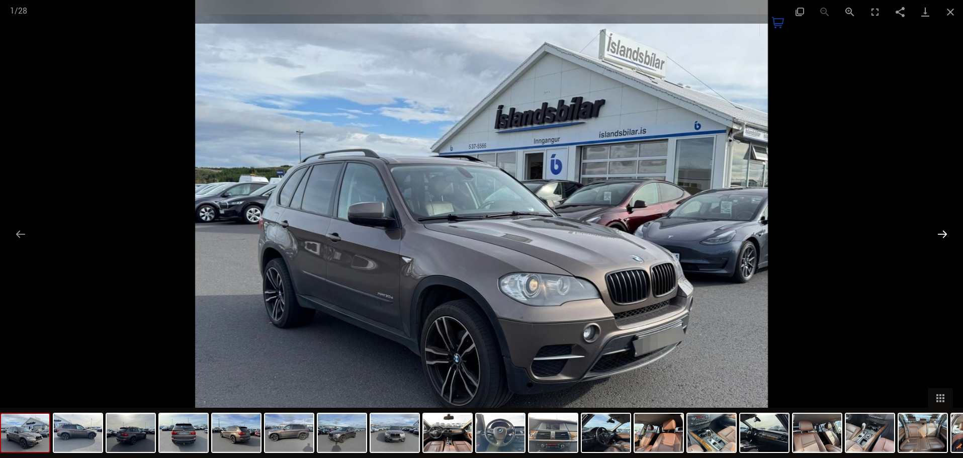
click at [945, 238] on button "Next slide" at bounding box center [942, 234] width 21 height 20
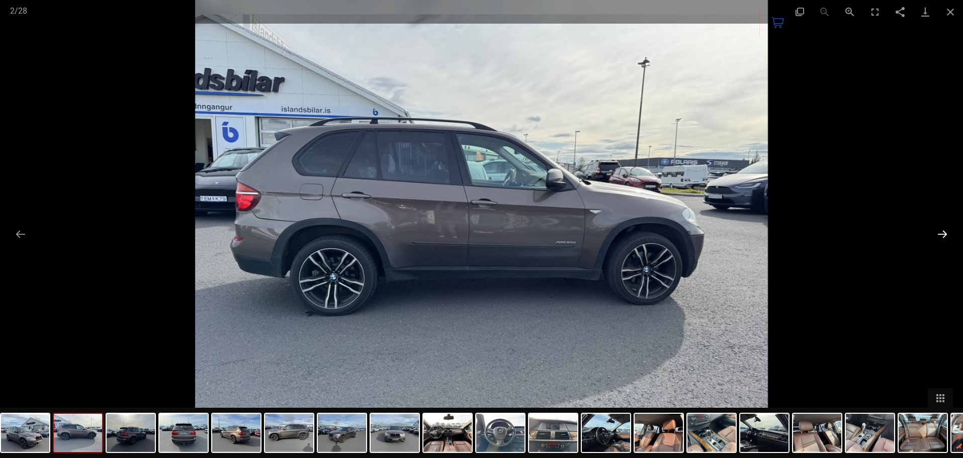
click at [945, 238] on button "Next slide" at bounding box center [942, 234] width 21 height 20
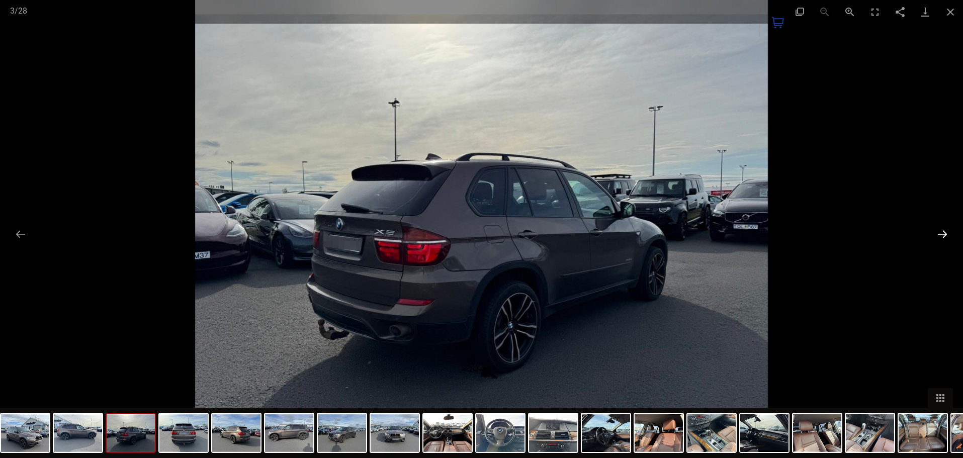
click at [945, 238] on button "Next slide" at bounding box center [942, 234] width 21 height 20
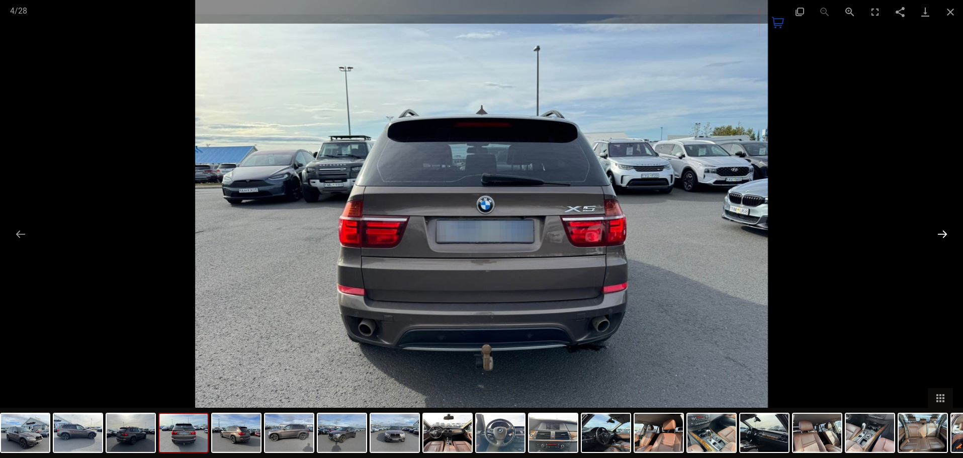
click at [945, 238] on button "Next slide" at bounding box center [942, 234] width 21 height 20
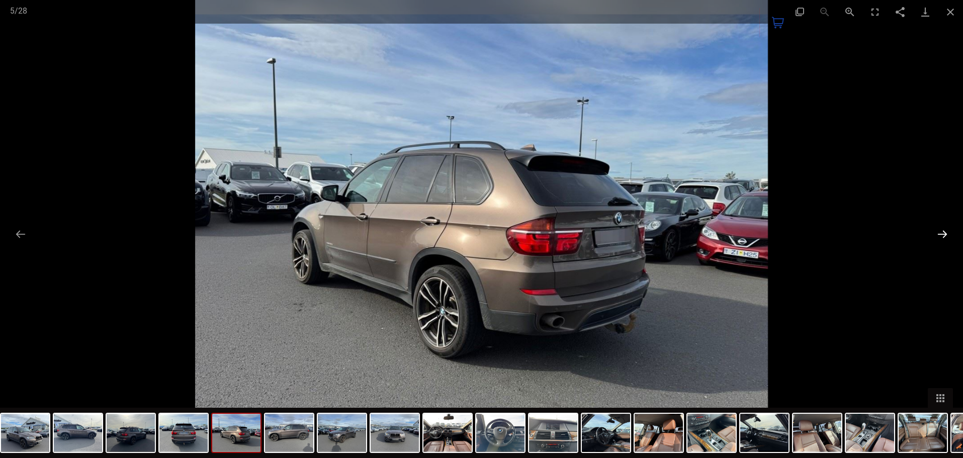
click at [945, 238] on button "Next slide" at bounding box center [942, 234] width 21 height 20
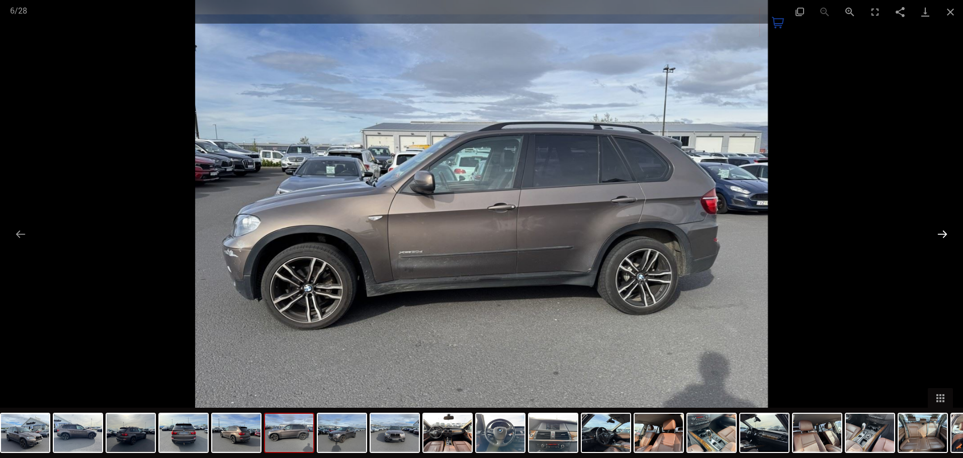
click at [945, 238] on button "Next slide" at bounding box center [942, 234] width 21 height 20
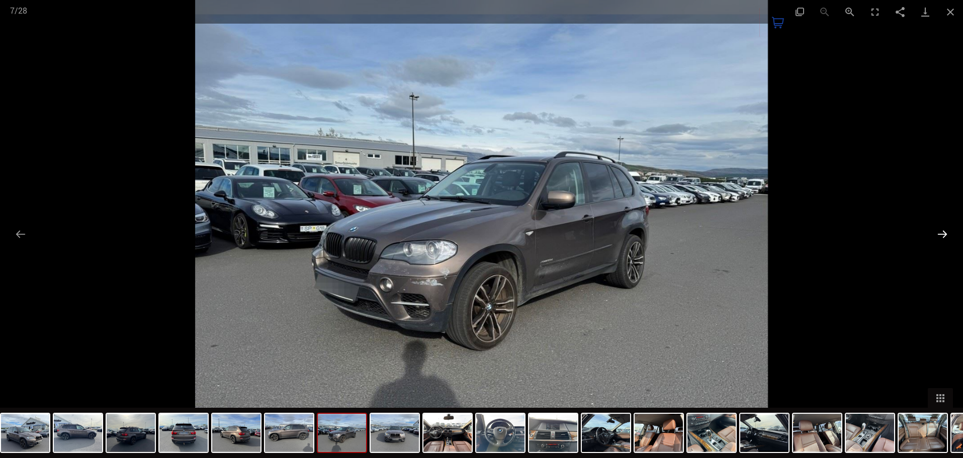
click at [945, 238] on button "Next slide" at bounding box center [942, 234] width 21 height 20
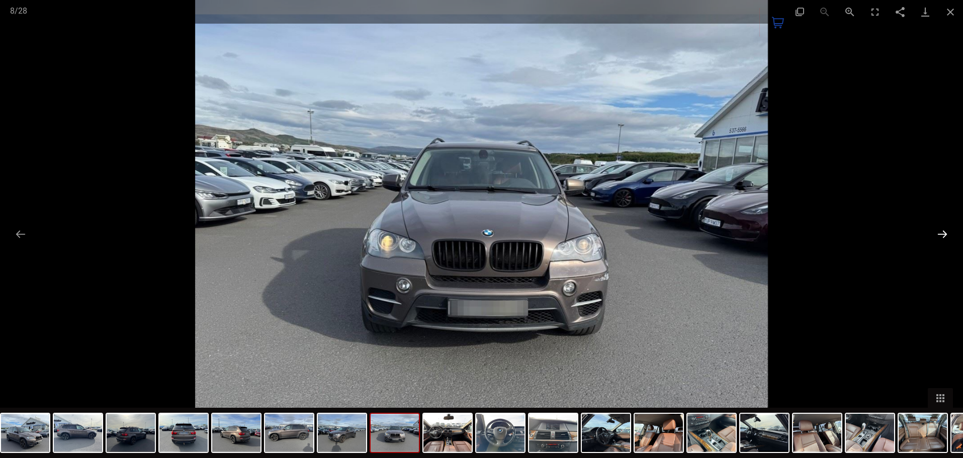
click at [945, 238] on button "Next slide" at bounding box center [942, 234] width 21 height 20
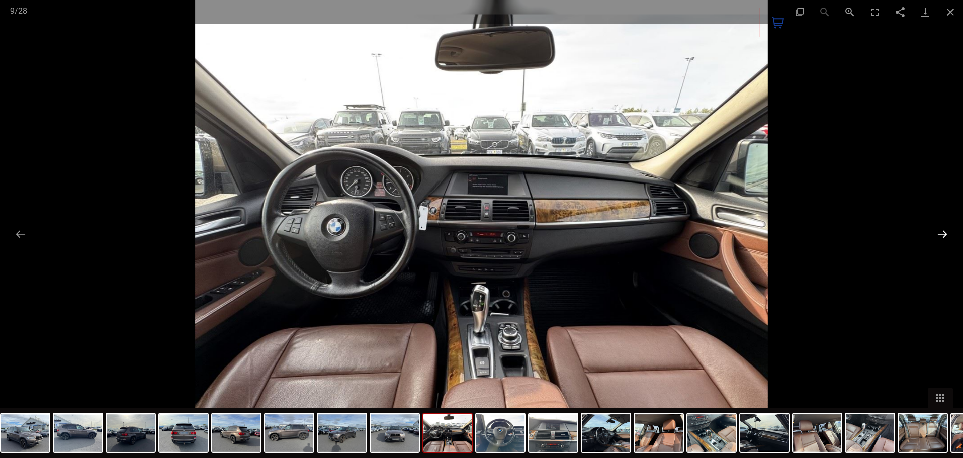
click at [945, 238] on button "Next slide" at bounding box center [942, 234] width 21 height 20
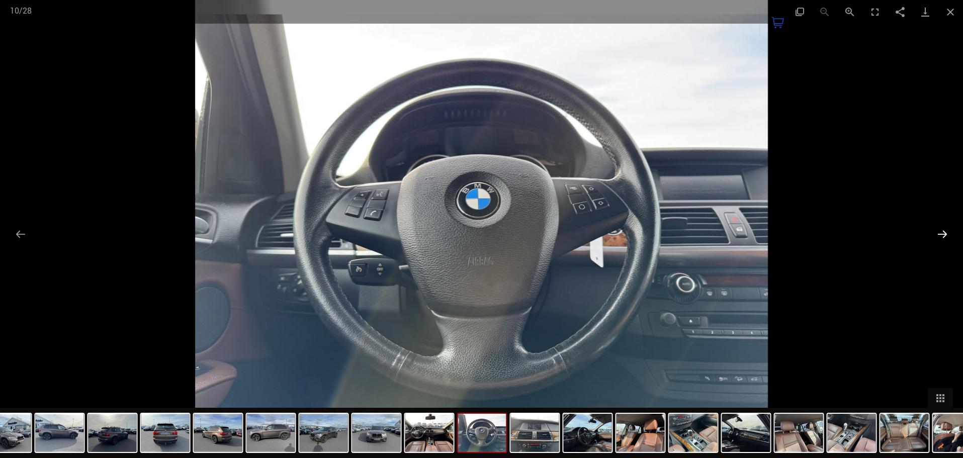
click at [945, 238] on button "Next slide" at bounding box center [942, 234] width 21 height 20
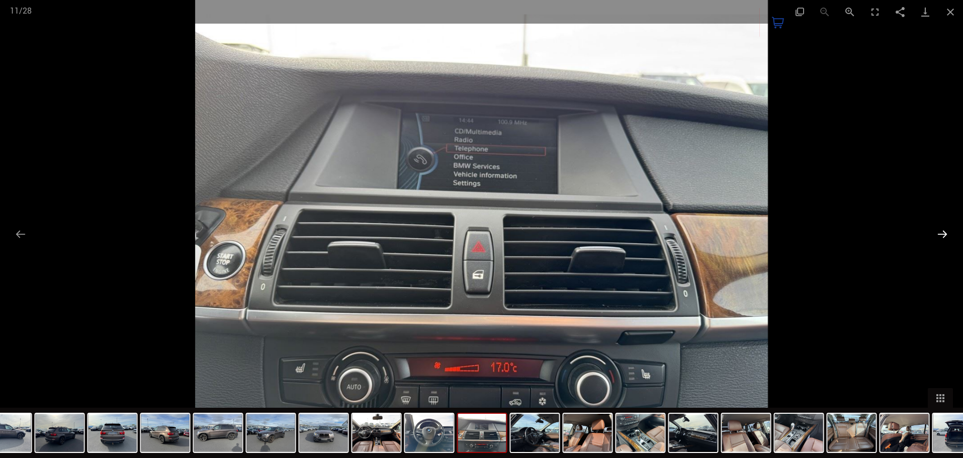
click at [945, 238] on button "Next slide" at bounding box center [942, 234] width 21 height 20
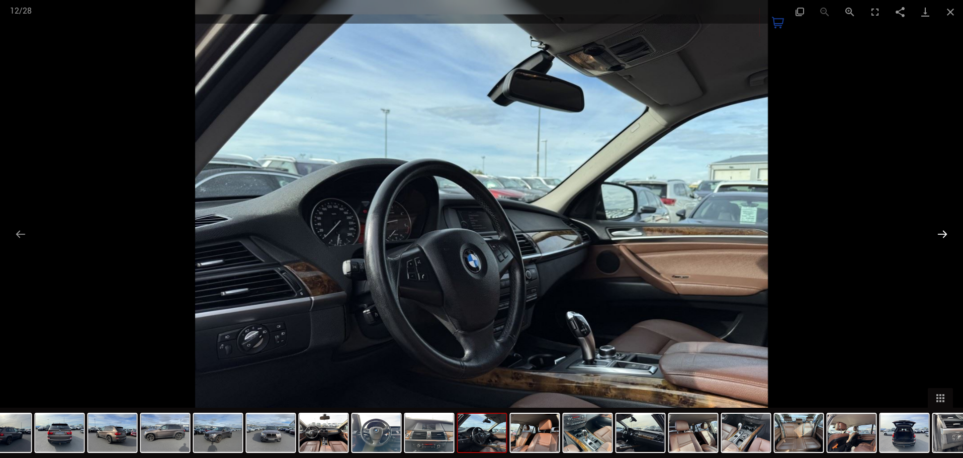
click at [945, 238] on button "Next slide" at bounding box center [942, 234] width 21 height 20
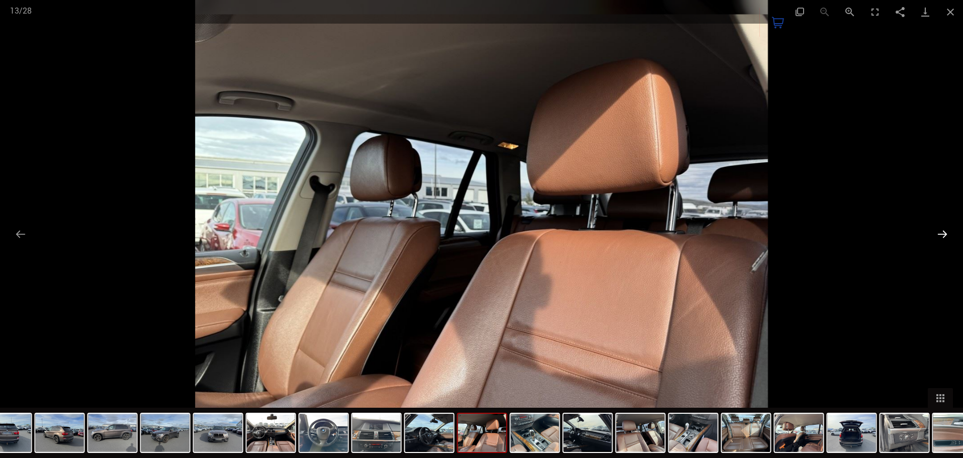
click at [945, 238] on button "Next slide" at bounding box center [942, 234] width 21 height 20
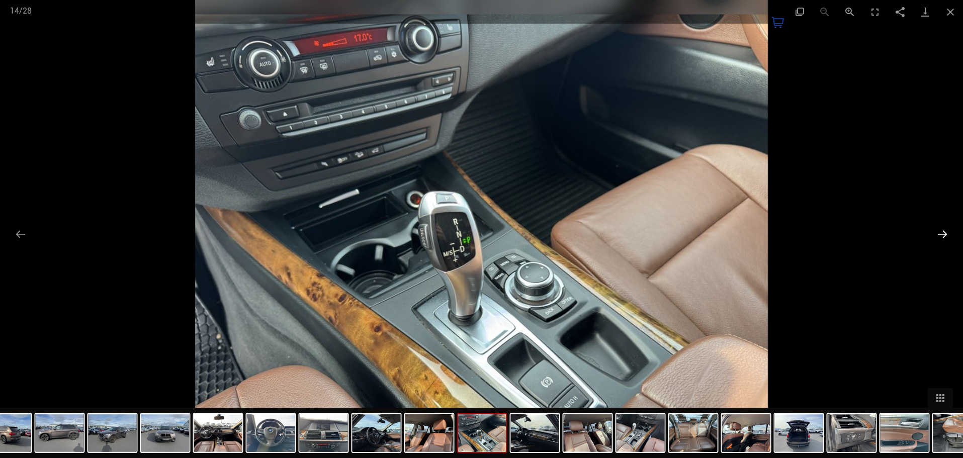
click at [945, 238] on button "Next slide" at bounding box center [942, 234] width 21 height 20
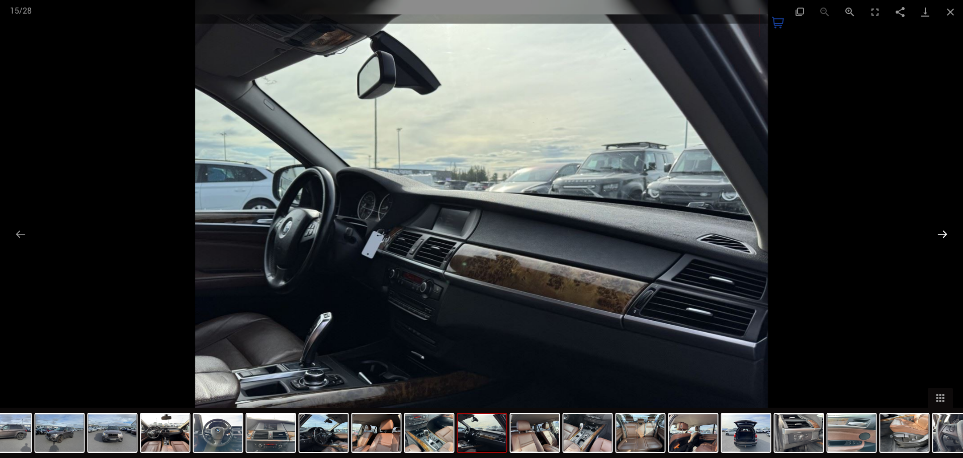
click at [945, 238] on button "Next slide" at bounding box center [942, 234] width 21 height 20
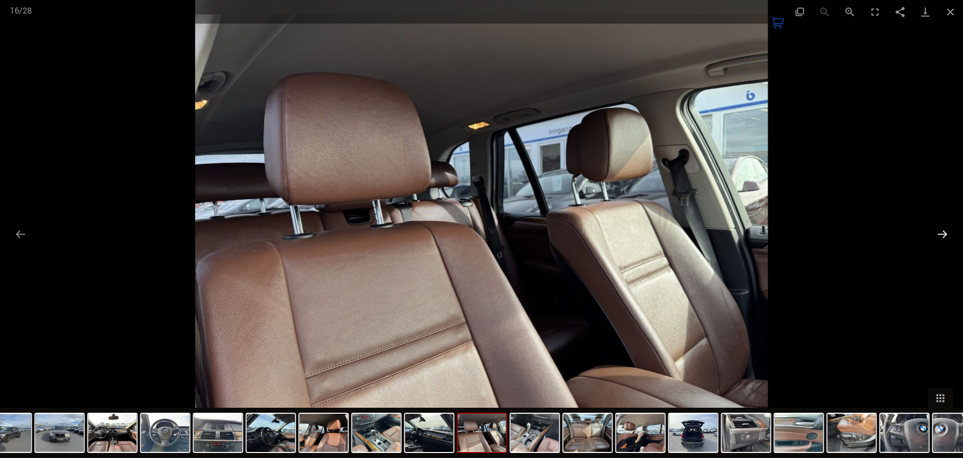
click at [945, 238] on button "Next slide" at bounding box center [942, 234] width 21 height 20
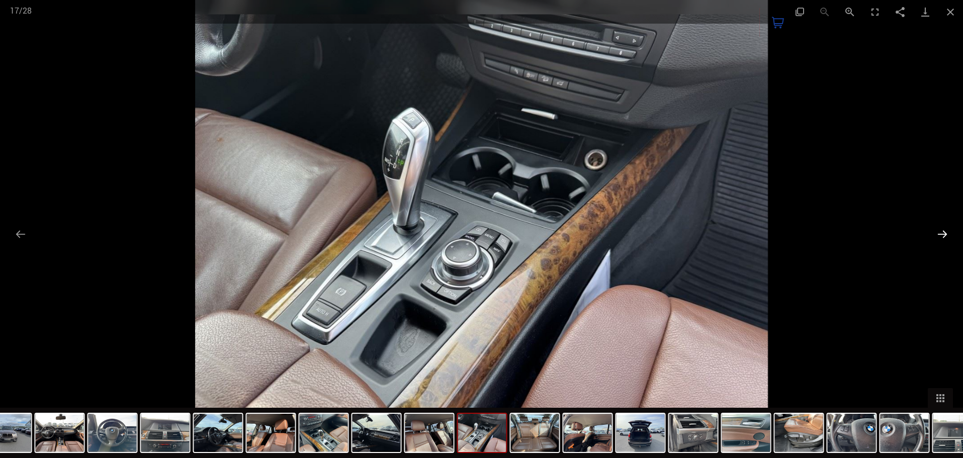
click at [945, 238] on button "Next slide" at bounding box center [942, 234] width 21 height 20
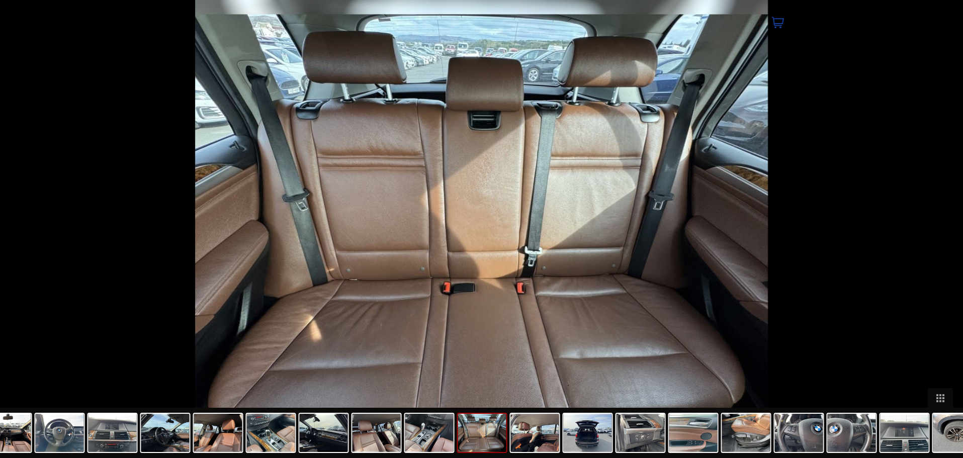
click at [945, 238] on button "Next slide" at bounding box center [947, 234] width 21 height 20
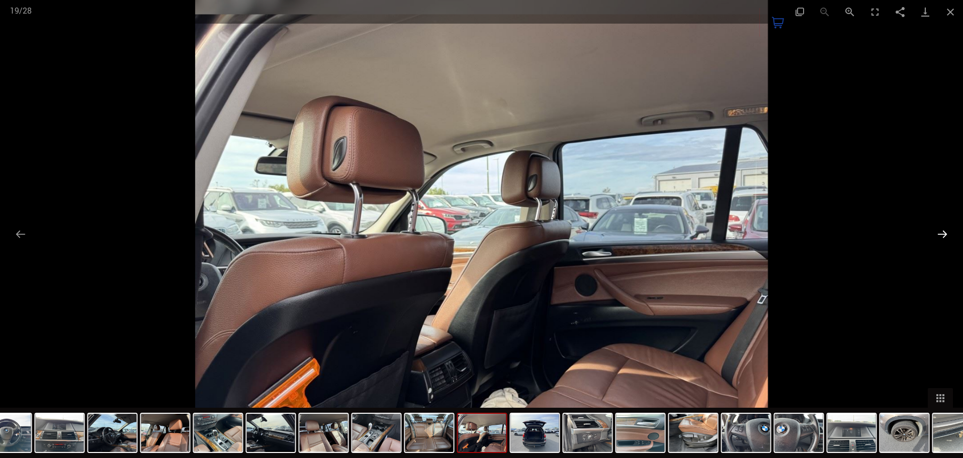
click at [945, 238] on button "Next slide" at bounding box center [942, 234] width 21 height 20
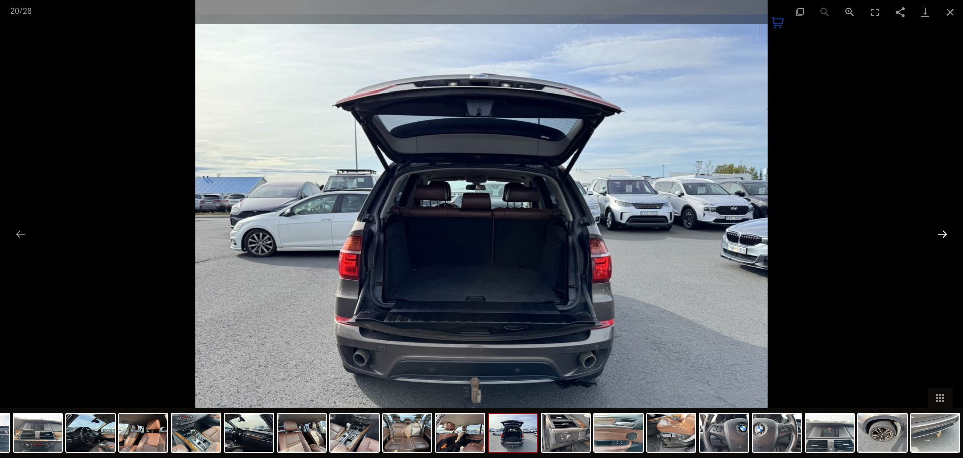
click at [945, 238] on button "Next slide" at bounding box center [942, 234] width 21 height 20
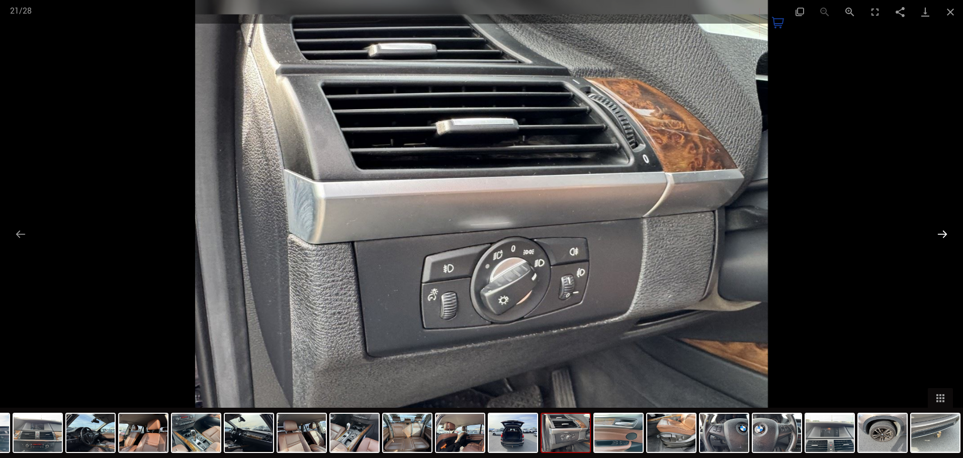
click at [945, 238] on button "Next slide" at bounding box center [942, 234] width 21 height 20
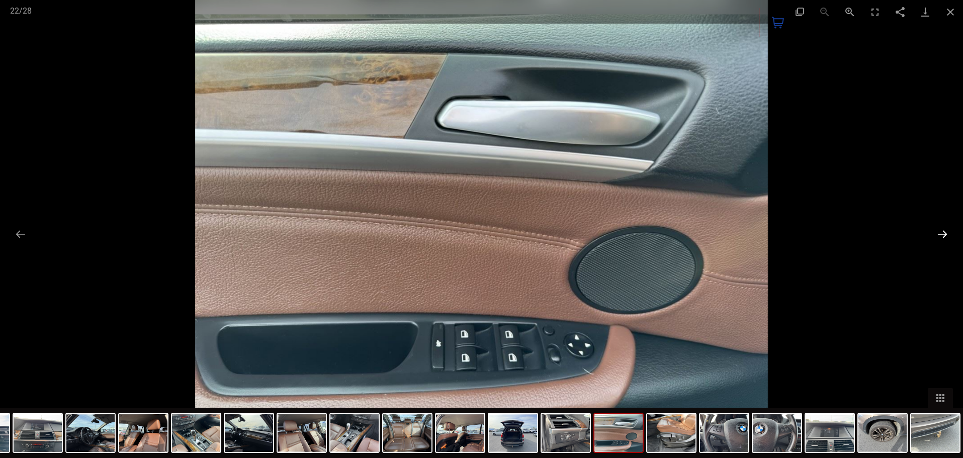
click at [945, 238] on button "Next slide" at bounding box center [942, 234] width 21 height 20
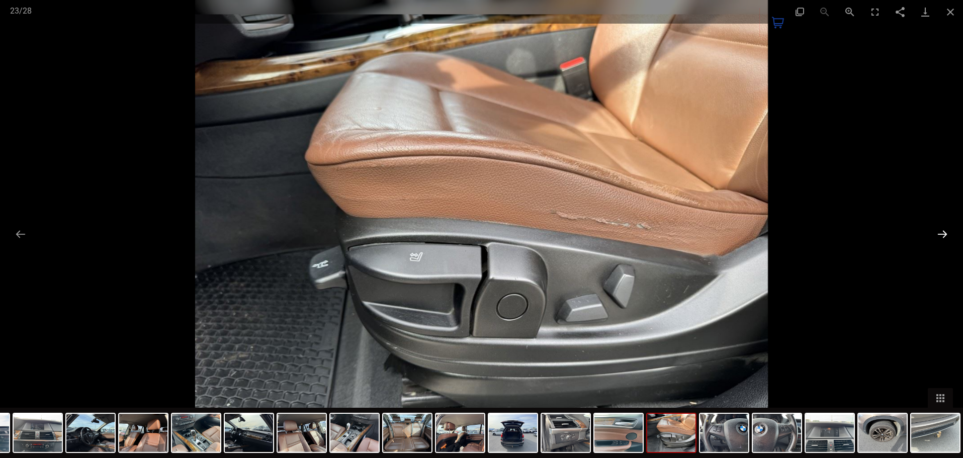
click at [945, 238] on button "Next slide" at bounding box center [942, 234] width 21 height 20
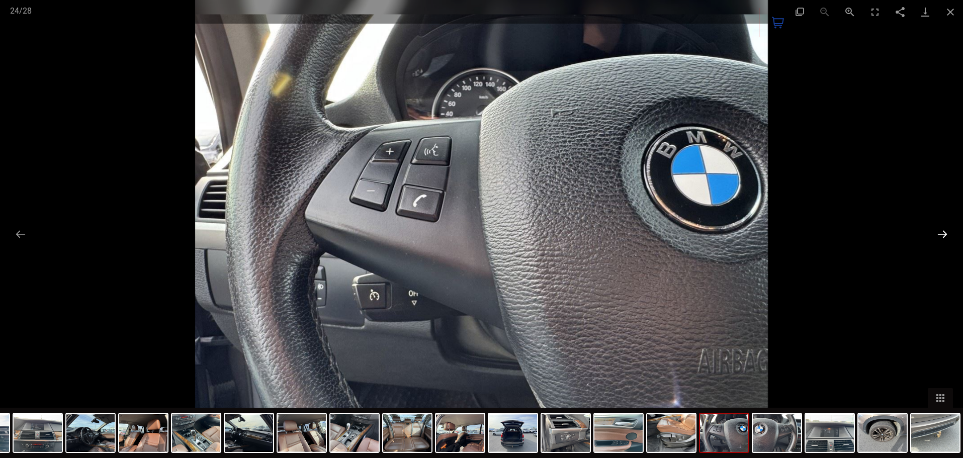
click at [945, 238] on button "Next slide" at bounding box center [942, 234] width 21 height 20
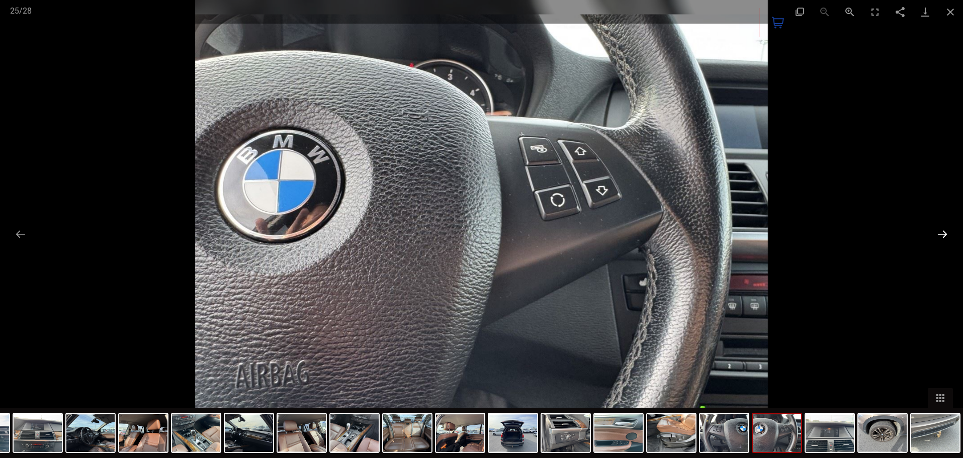
click at [945, 238] on button "Next slide" at bounding box center [942, 234] width 21 height 20
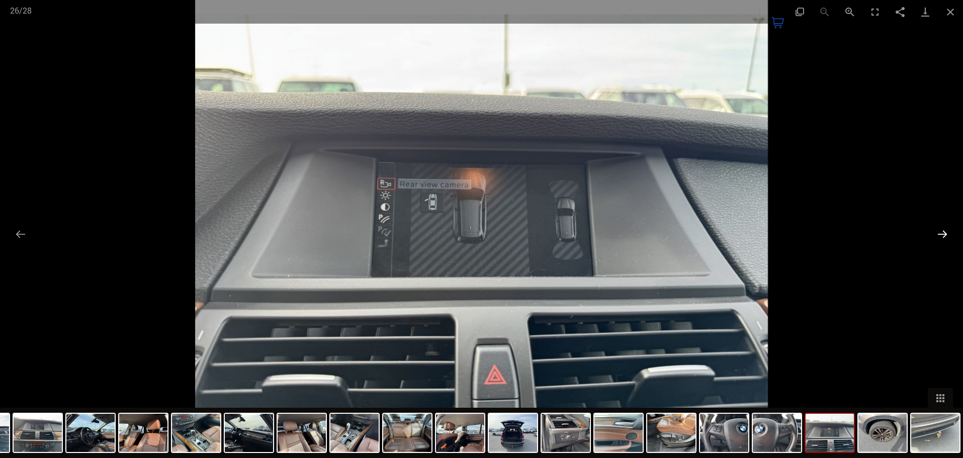
click at [945, 238] on button "Next slide" at bounding box center [942, 234] width 21 height 20
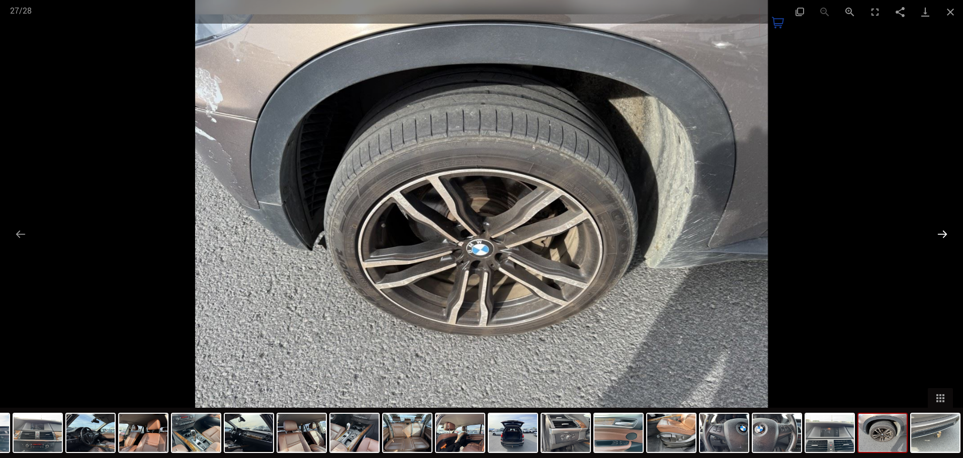
click at [945, 238] on button "Next slide" at bounding box center [942, 234] width 21 height 20
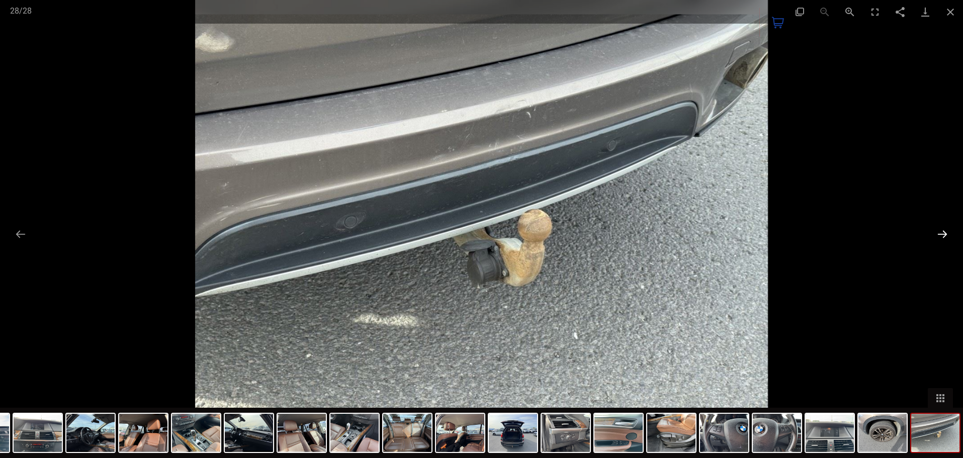
click at [945, 238] on button "Next slide" at bounding box center [942, 234] width 21 height 20
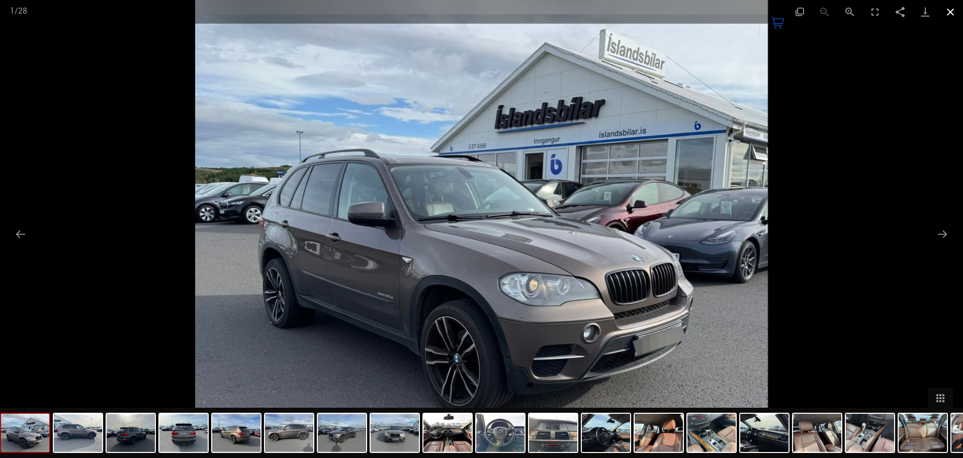
click at [954, 5] on button "Close gallery" at bounding box center [950, 12] width 25 height 24
